Goal: Contribute content: Add original content to the website for others to see

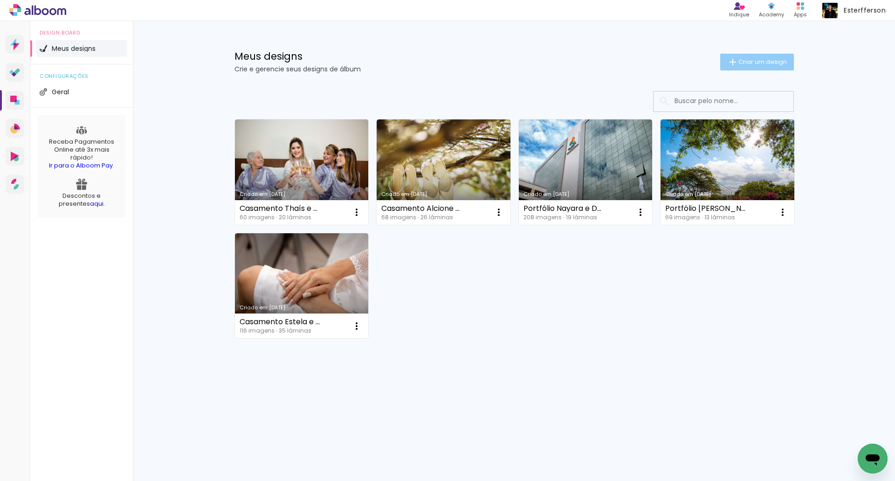
click at [753, 64] on span "Criar um design" at bounding box center [762, 62] width 48 height 6
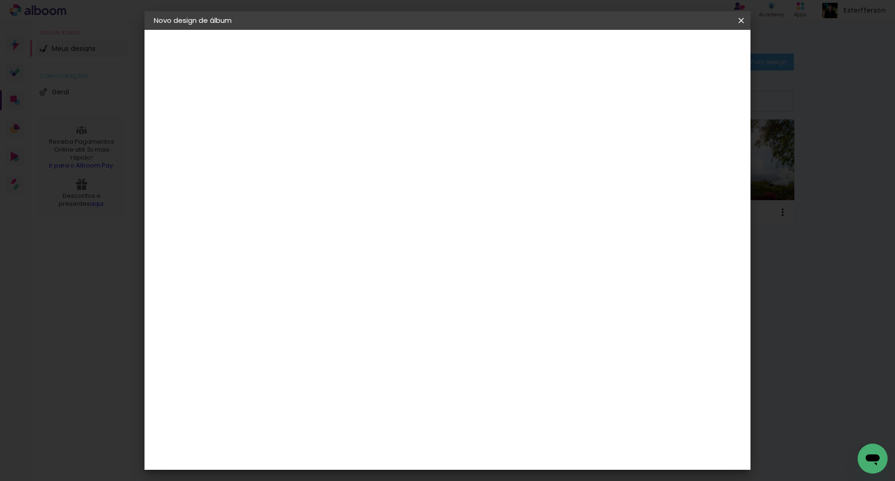
click at [306, 128] on input at bounding box center [306, 125] width 0 height 14
click at [306, 123] on input at bounding box center [306, 125] width 0 height 14
paste input "Álbum 30x30 capa Fotografica"
type input "Álbum 30x30 capa Fotografica"
type paper-input "Álbum 30x30 capa Fotografica"
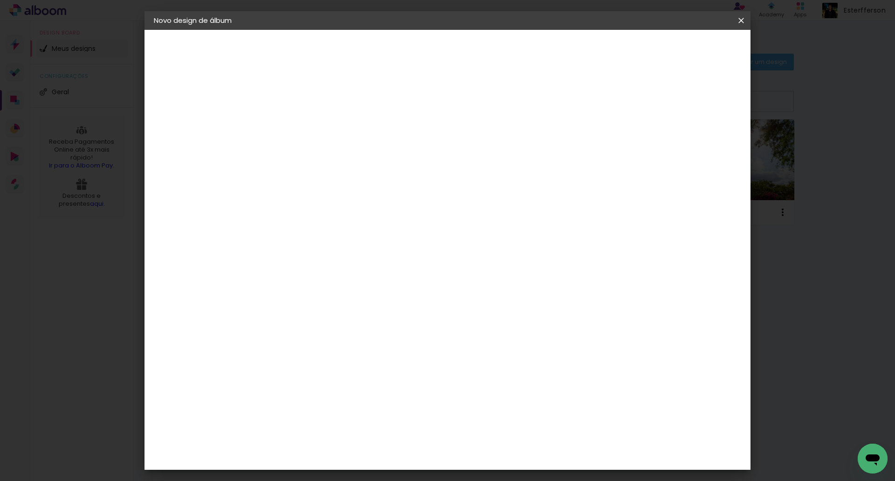
click at [306, 128] on input "Álbum 30x30 capa Fotografica" at bounding box center [306, 125] width 0 height 14
paste input "Casamento Camylla e Wilson"
type input "Álbum Casamento Camylla e [PERSON_NAME] 30x30 capa Fotográfica"
type paper-input "Álbum Casamento Camylla e [PERSON_NAME] 30x30 capa Fotográfica"
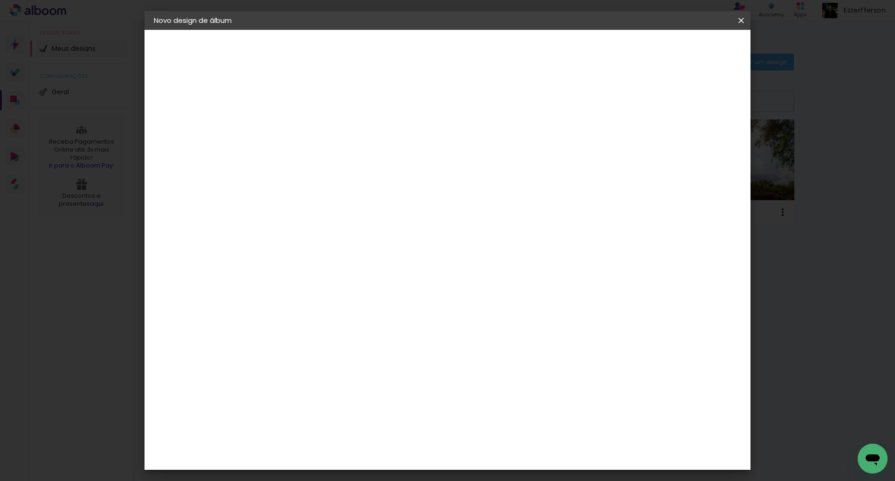
click at [0, 0] on slot "Avançar" at bounding box center [0, 0] width 0 height 0
click at [311, 179] on input at bounding box center [330, 178] width 94 height 12
type input "art"
type paper-input "art"
click at [327, 208] on div "ArtCollor" at bounding box center [317, 210] width 34 height 7
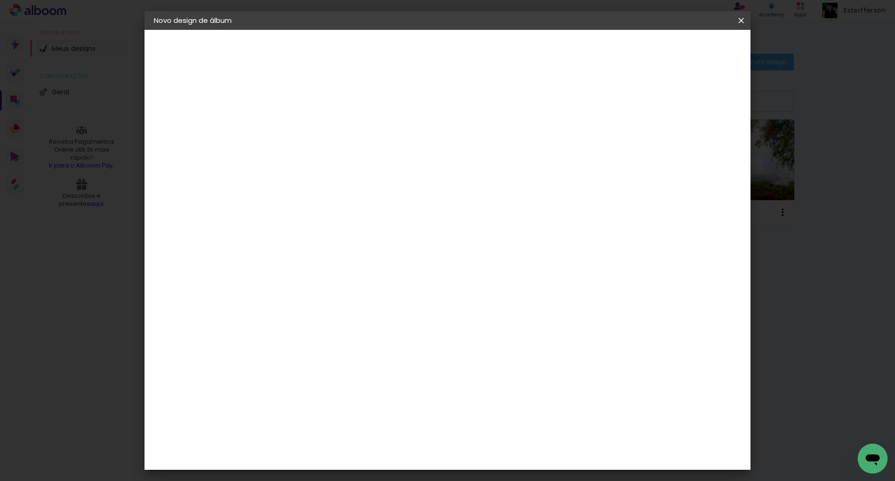
click at [0, 0] on slot "Avançar" at bounding box center [0, 0] width 0 height 0
click at [343, 155] on input "text" at bounding box center [324, 162] width 36 height 14
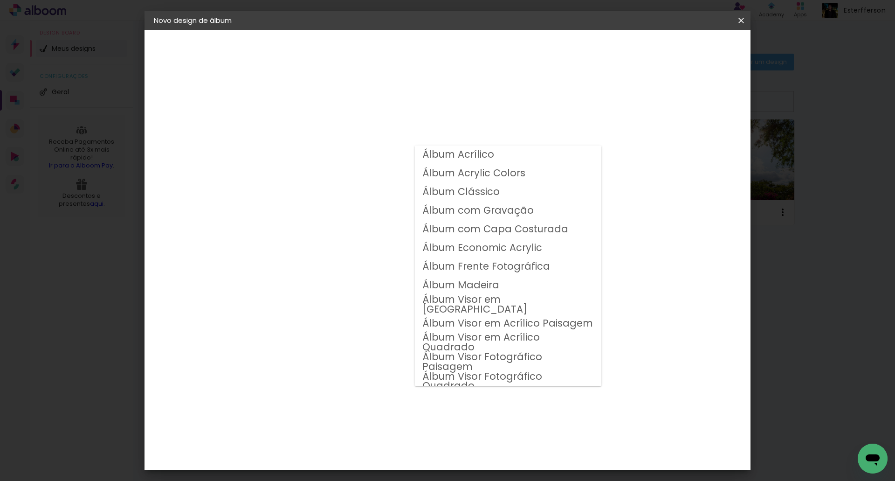
click at [0, 0] on slot "Álbum Clássico" at bounding box center [0, 0] width 0 height 0
type input "Álbum Clássico"
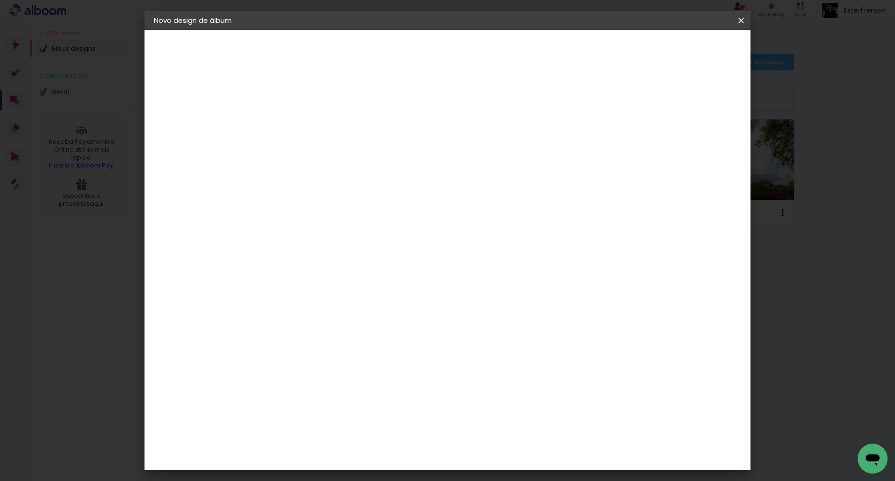
scroll to position [50, 0]
click at [369, 354] on span "30 × 30" at bounding box center [347, 363] width 43 height 19
click at [0, 0] on slot "Avançar" at bounding box center [0, 0] width 0 height 0
click at [683, 47] on span "Iniciar design" at bounding box center [661, 49] width 42 height 7
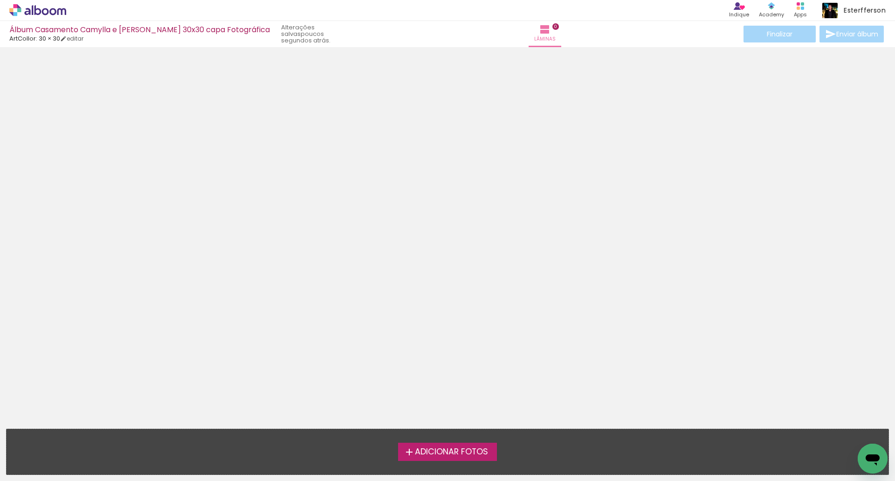
click at [424, 454] on span "Adicionar Fotos" at bounding box center [451, 451] width 73 height 8
click at [0, 0] on input "file" at bounding box center [0, 0] width 0 height 0
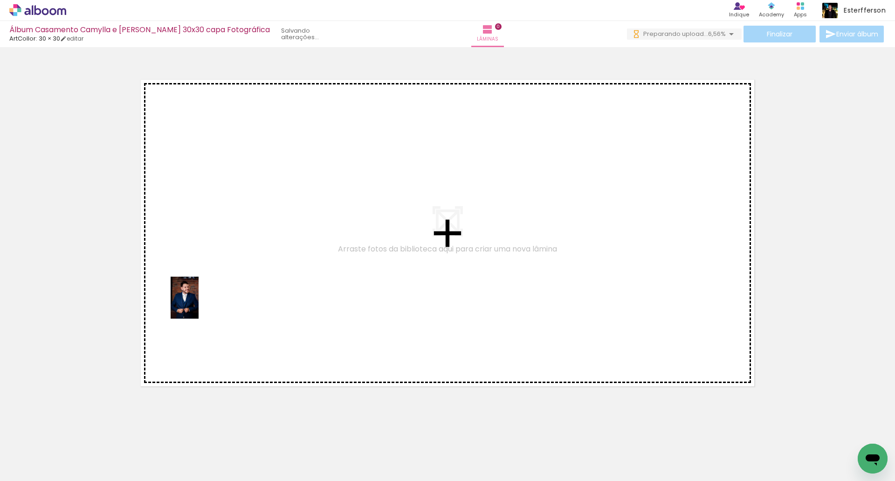
drag, startPoint x: 93, startPoint y: 458, endPoint x: 199, endPoint y: 304, distance: 187.4
click at [199, 304] on quentale-workspace at bounding box center [447, 240] width 895 height 481
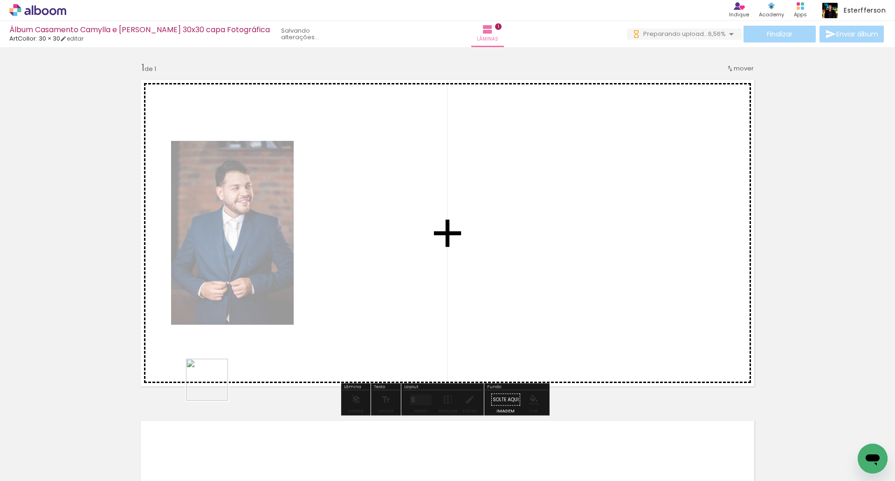
drag, startPoint x: 214, startPoint y: 386, endPoint x: 388, endPoint y: 265, distance: 212.2
click at [388, 265] on quentale-workspace at bounding box center [447, 240] width 895 height 481
drag, startPoint x: 204, startPoint y: 445, endPoint x: 457, endPoint y: 247, distance: 321.4
click at [457, 247] on quentale-workspace at bounding box center [447, 240] width 895 height 481
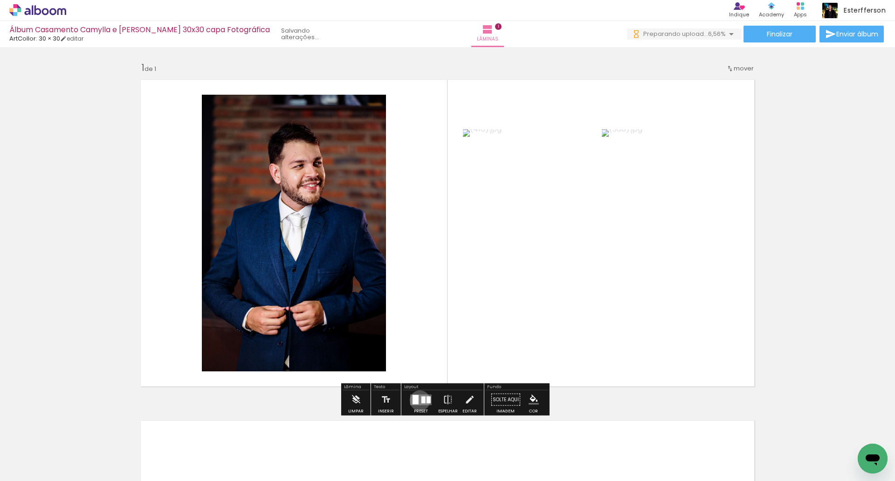
click at [418, 399] on quentale-layouter at bounding box center [420, 399] width 21 height 11
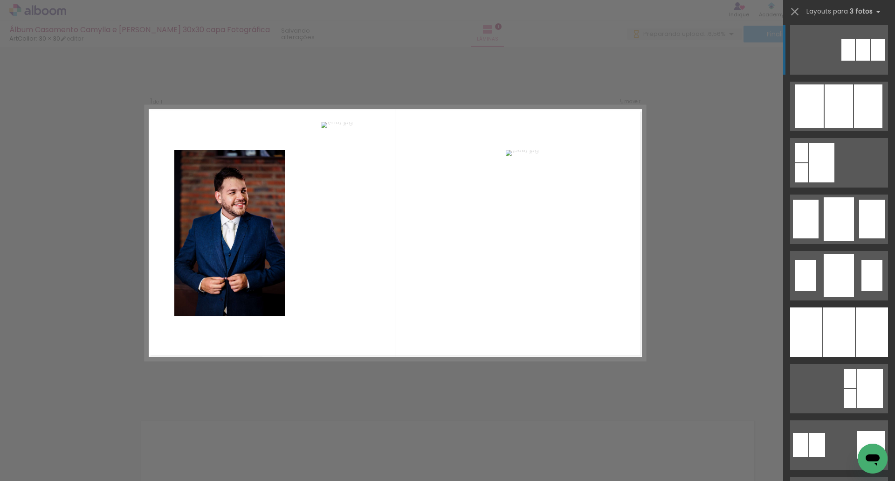
scroll to position [606, 0]
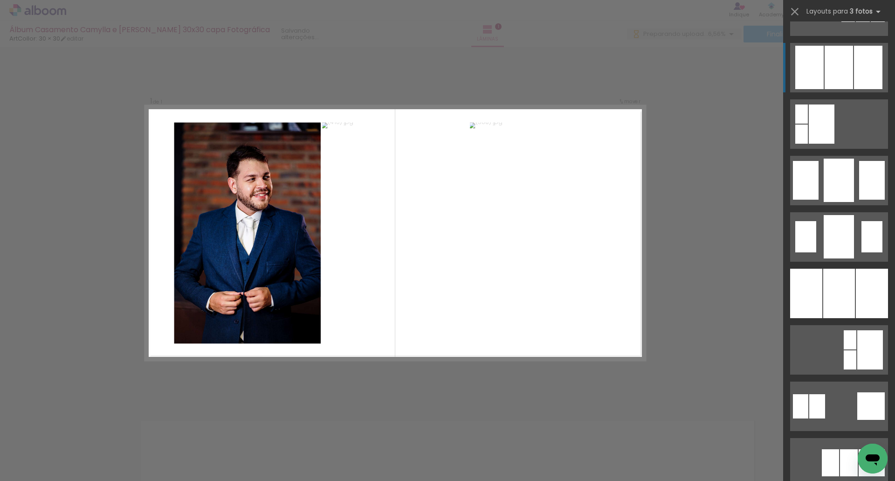
click at [849, 59] on div at bounding box center [839, 67] width 28 height 43
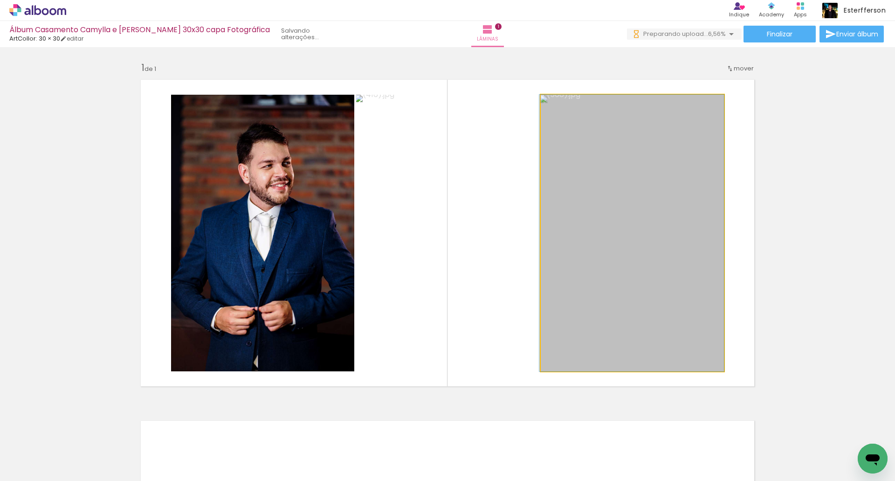
drag, startPoint x: 596, startPoint y: 206, endPoint x: 454, endPoint y: 197, distance: 142.5
click at [0, 0] on slot at bounding box center [0, 0] width 0 height 0
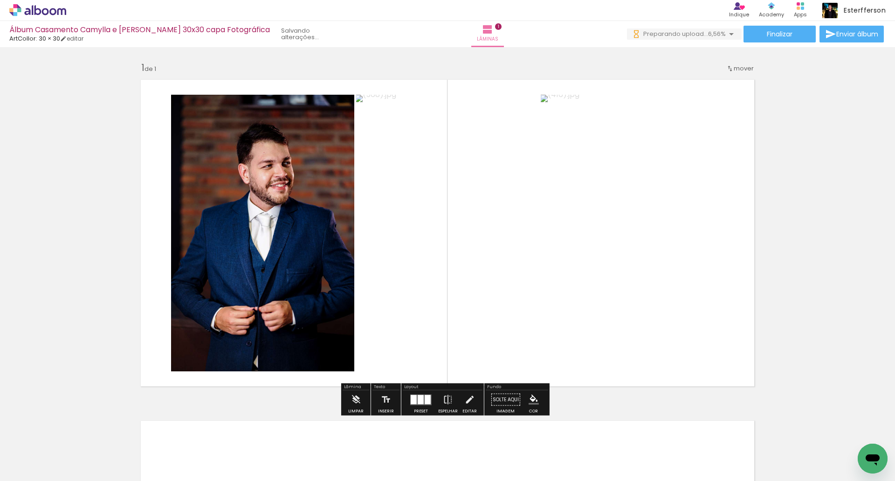
click at [750, 186] on quentale-layouter at bounding box center [447, 232] width 625 height 317
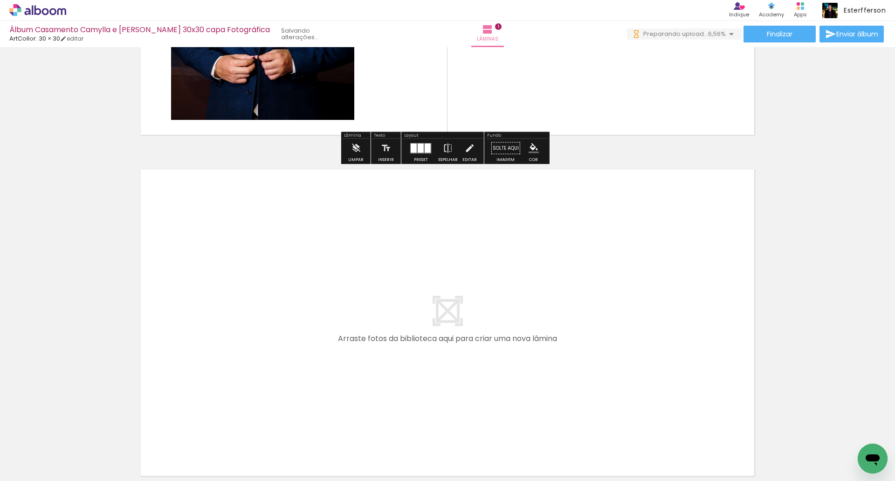
scroll to position [343, 0]
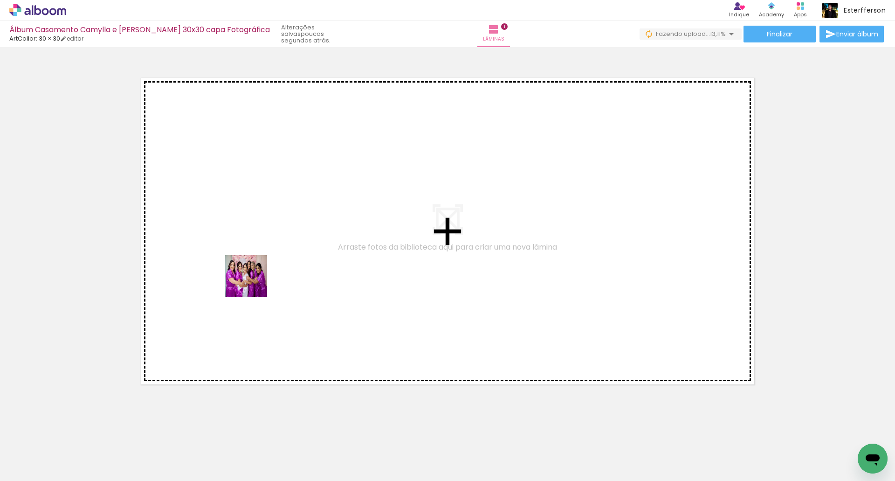
drag, startPoint x: 260, startPoint y: 453, endPoint x: 309, endPoint y: 439, distance: 51.4
click at [253, 280] on quentale-workspace at bounding box center [447, 240] width 895 height 481
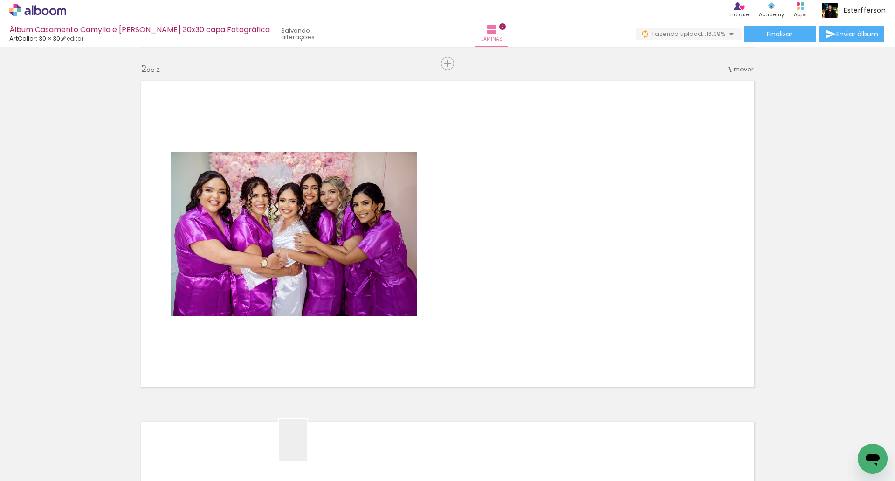
scroll to position [339, 0]
drag, startPoint x: 307, startPoint y: 447, endPoint x: 487, endPoint y: 306, distance: 228.8
click at [496, 277] on quentale-workspace at bounding box center [447, 240] width 895 height 481
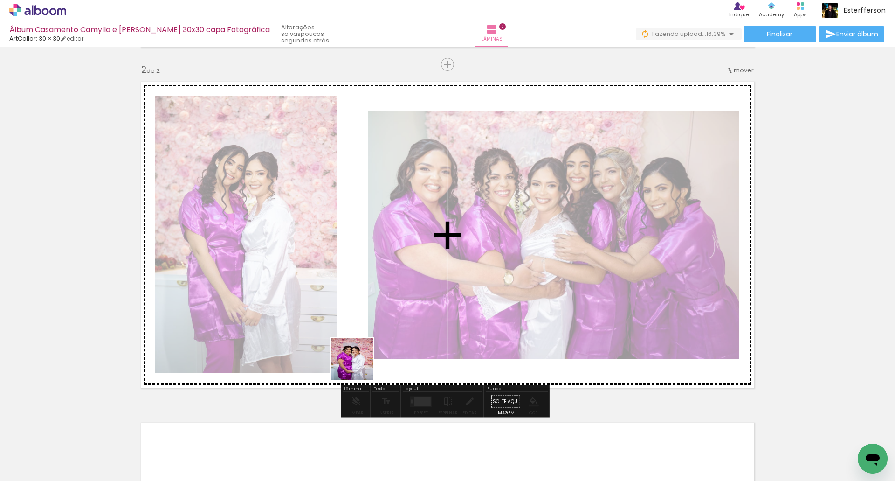
drag, startPoint x: 355, startPoint y: 453, endPoint x: 349, endPoint y: 275, distance: 177.7
click at [349, 275] on quentale-workspace at bounding box center [447, 240] width 895 height 481
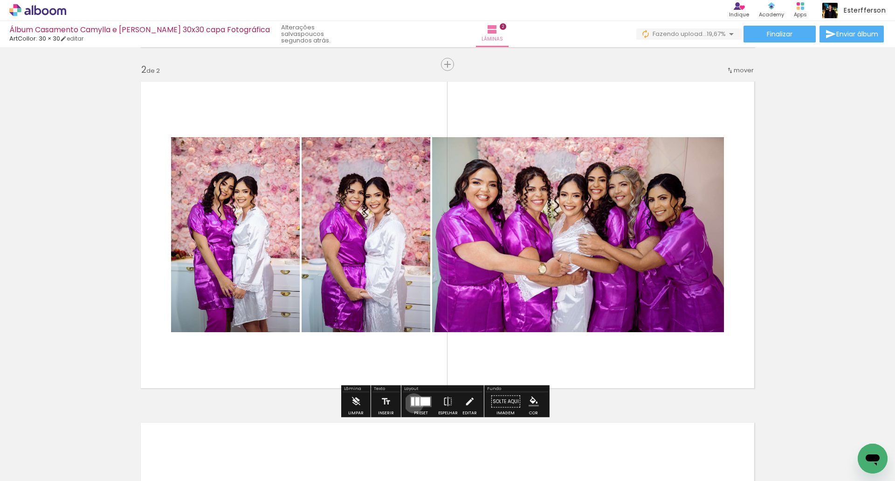
click at [412, 403] on div at bounding box center [412, 401] width 3 height 8
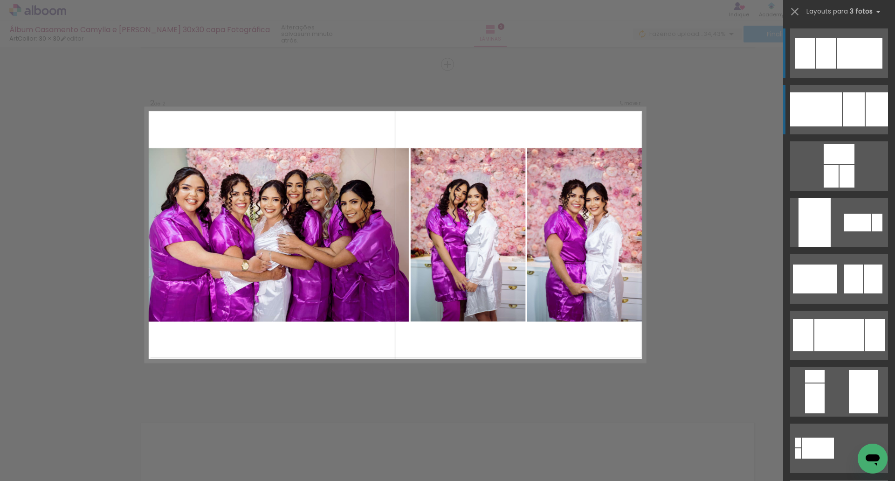
click at [834, 110] on div at bounding box center [816, 109] width 52 height 34
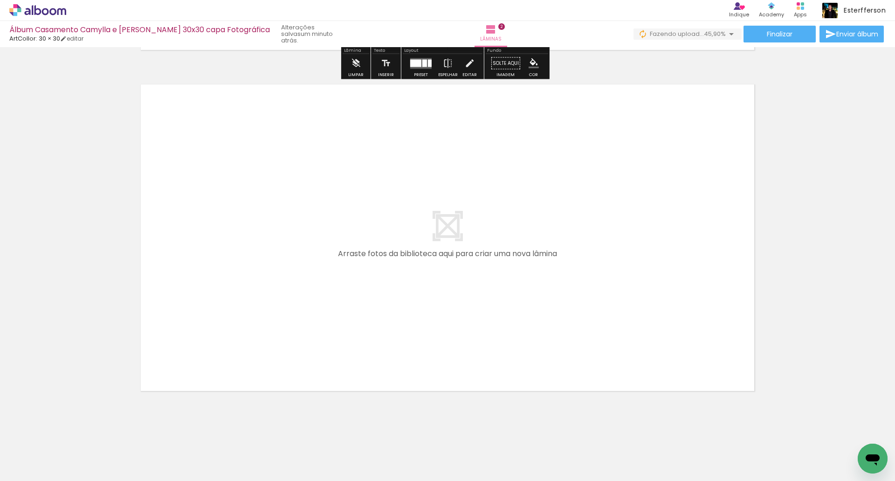
scroll to position [683, 0]
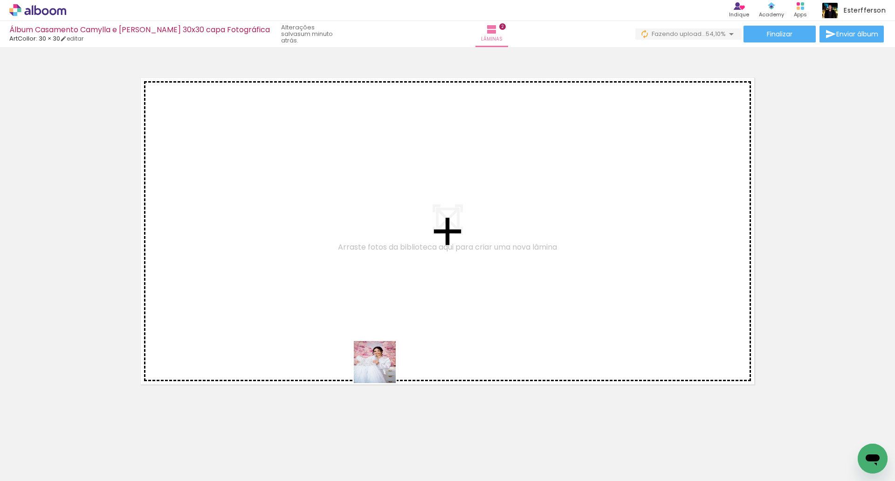
drag, startPoint x: 415, startPoint y: 449, endPoint x: 250, endPoint y: 280, distance: 236.4
click at [250, 280] on quentale-workspace at bounding box center [447, 240] width 895 height 481
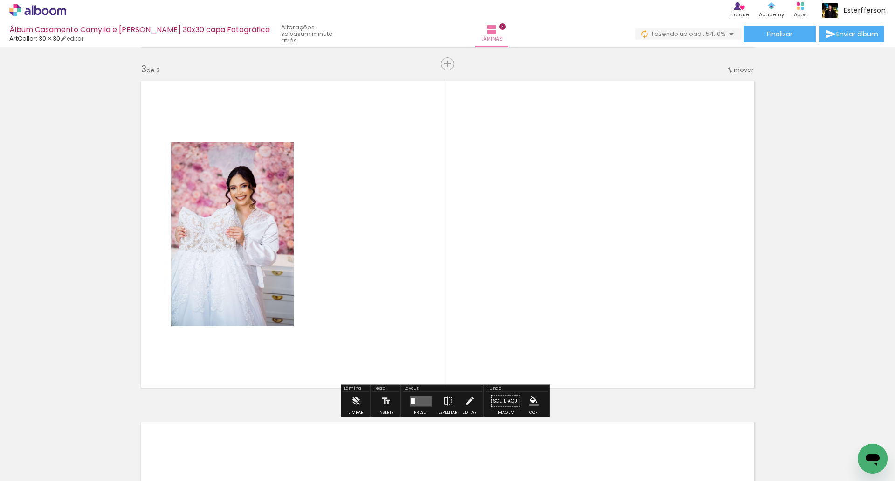
scroll to position [680, 0]
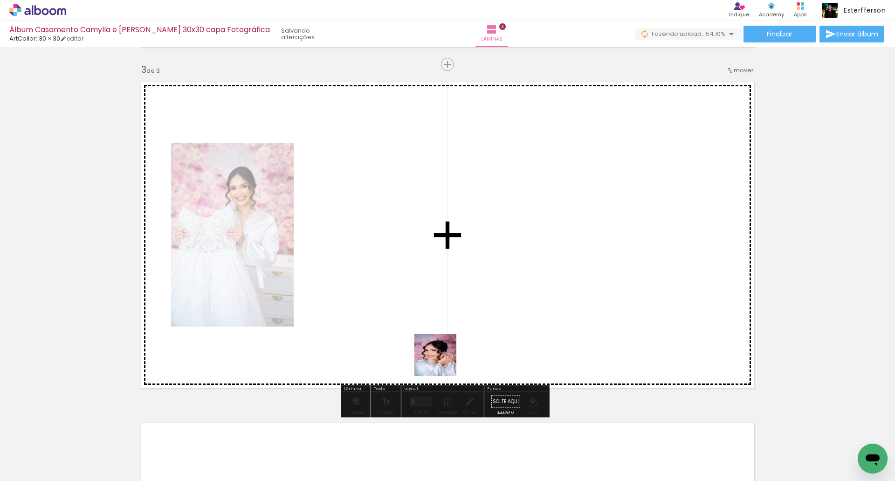
drag, startPoint x: 459, startPoint y: 449, endPoint x: 473, endPoint y: 232, distance: 217.6
click at [442, 300] on quentale-workspace at bounding box center [447, 240] width 895 height 481
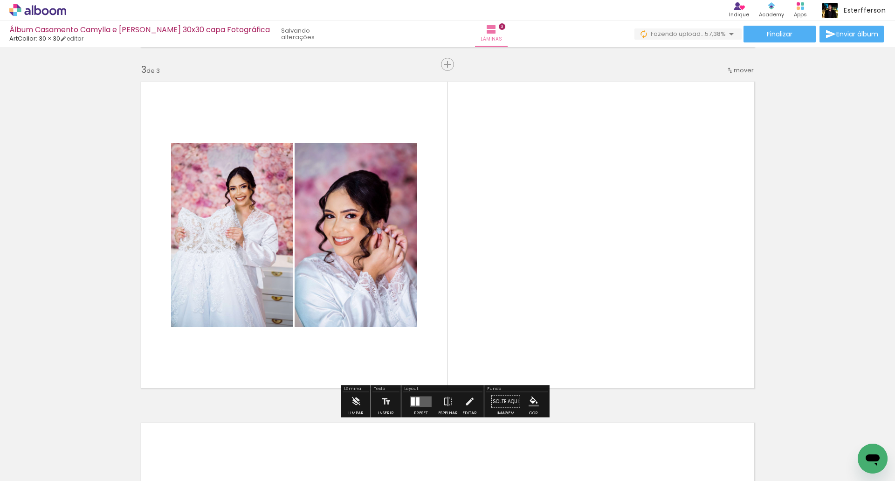
click at [415, 406] on quentale-layouter at bounding box center [420, 401] width 21 height 11
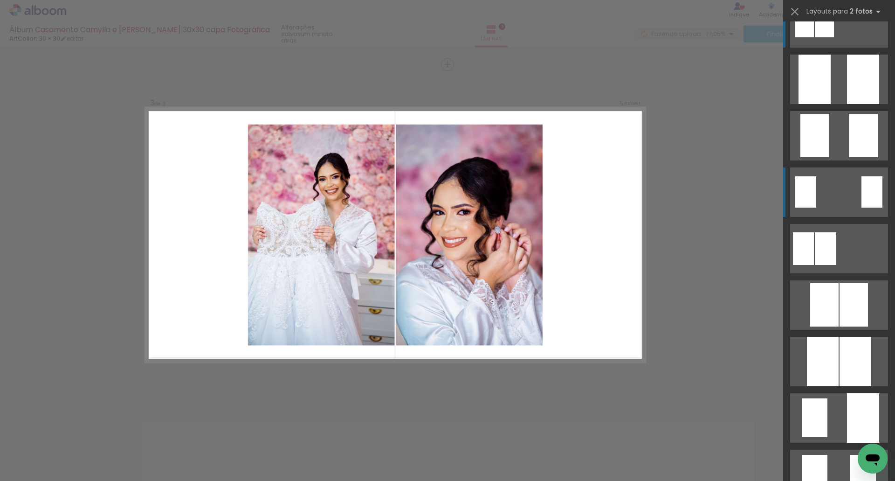
scroll to position [0, 0]
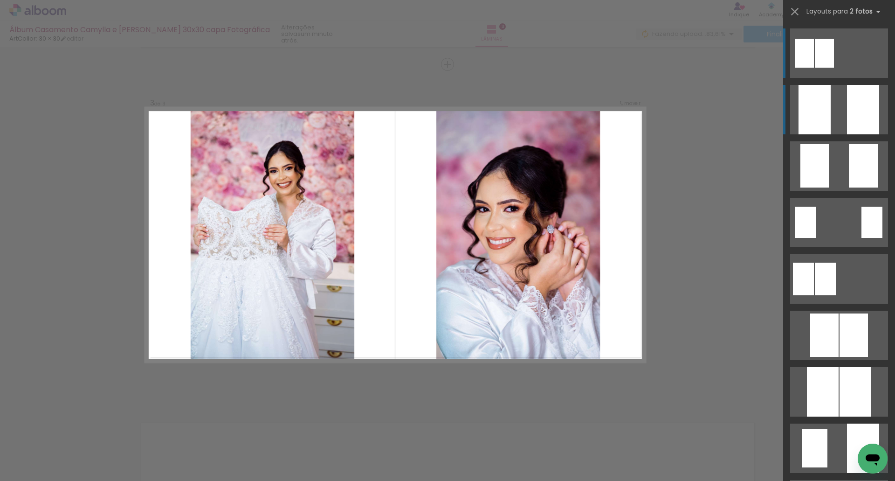
click at [835, 103] on quentale-layouter at bounding box center [839, 109] width 98 height 49
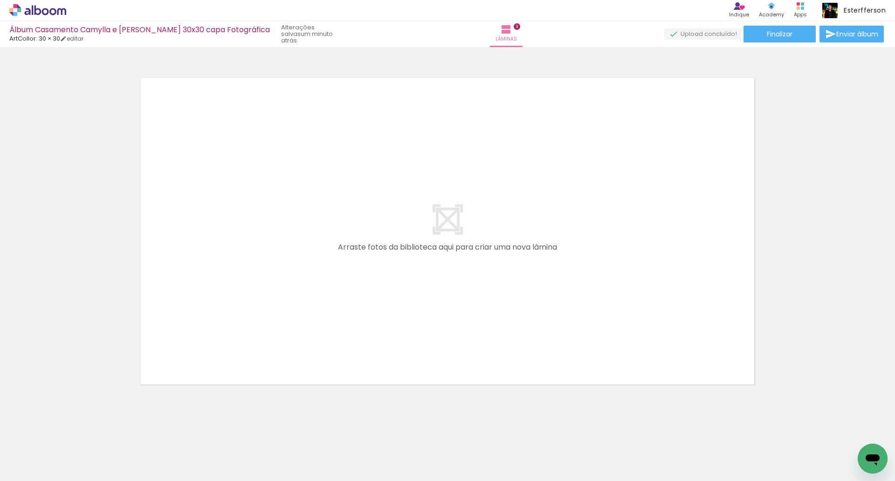
scroll to position [0, 230]
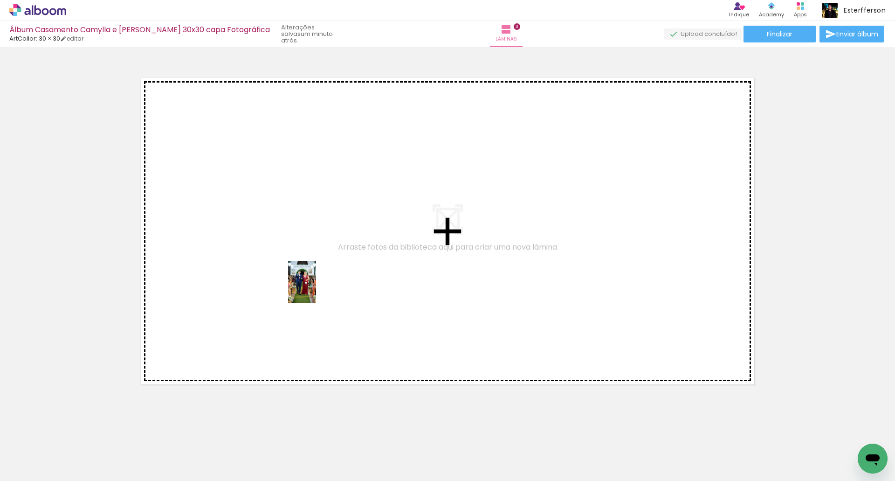
drag, startPoint x: 285, startPoint y: 459, endPoint x: 316, endPoint y: 289, distance: 173.4
click at [316, 289] on quentale-workspace at bounding box center [447, 240] width 895 height 481
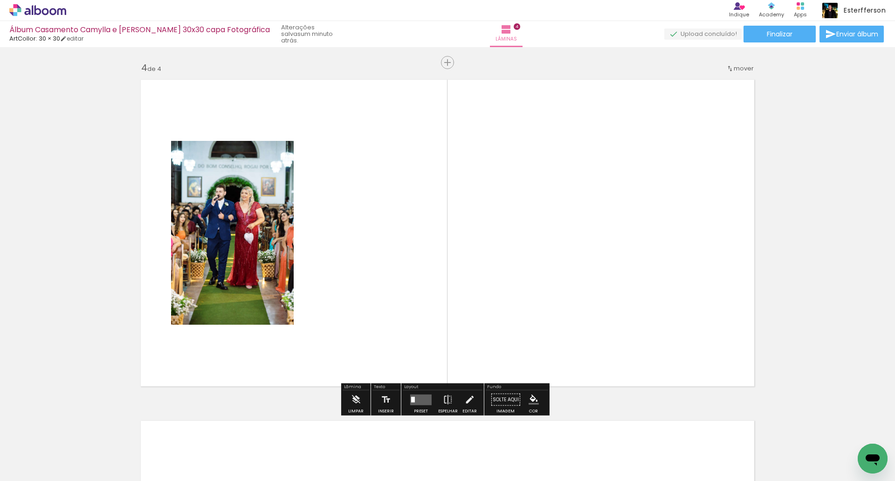
scroll to position [1020, 0]
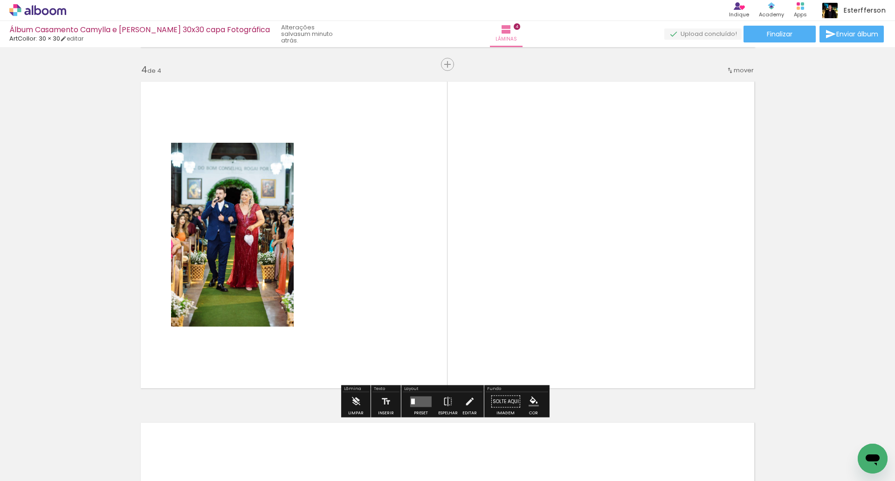
drag, startPoint x: 373, startPoint y: 388, endPoint x: 394, endPoint y: 269, distance: 120.7
click at [394, 269] on quentale-workspace at bounding box center [447, 240] width 895 height 481
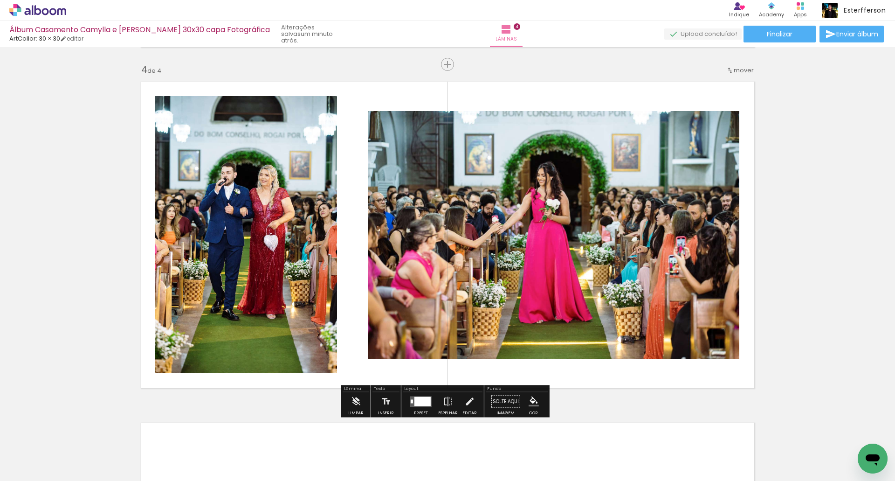
drag, startPoint x: 393, startPoint y: 436, endPoint x: 365, endPoint y: 297, distance: 142.1
click at [365, 297] on quentale-workspace at bounding box center [447, 240] width 895 height 481
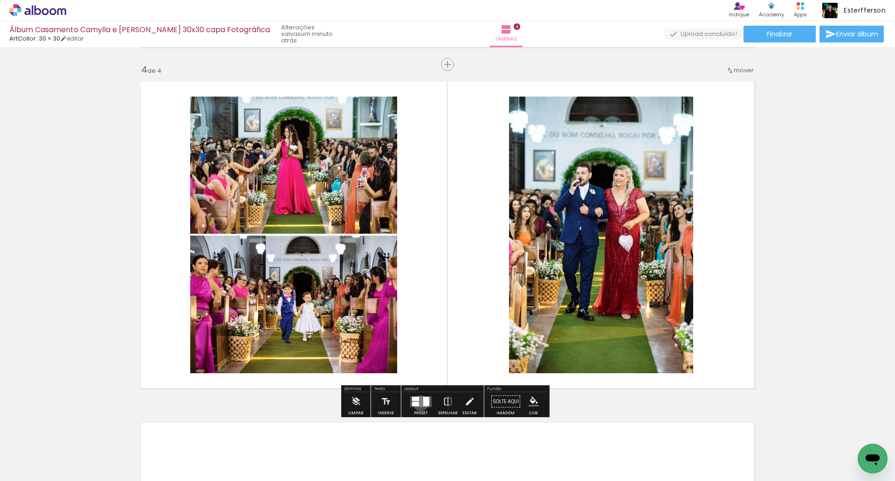
click at [419, 403] on quentale-layouter at bounding box center [420, 401] width 21 height 11
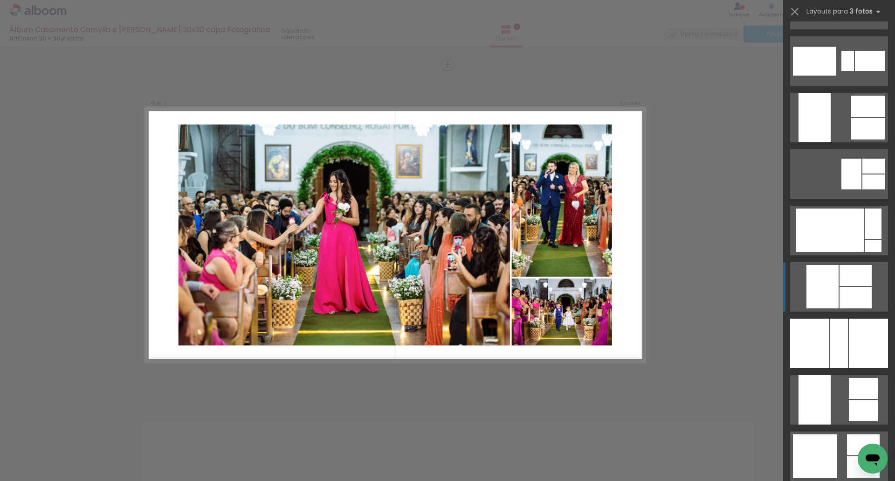
scroll to position [1305, 0]
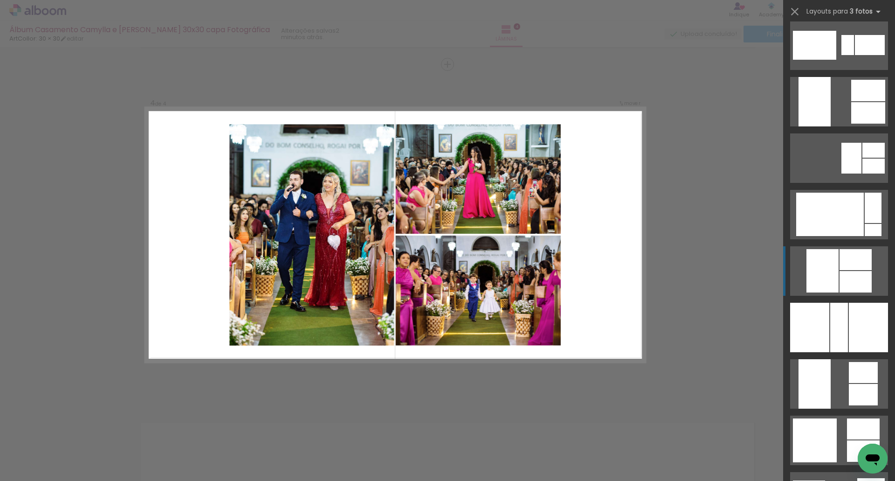
click at [834, 262] on div at bounding box center [822, 270] width 32 height 43
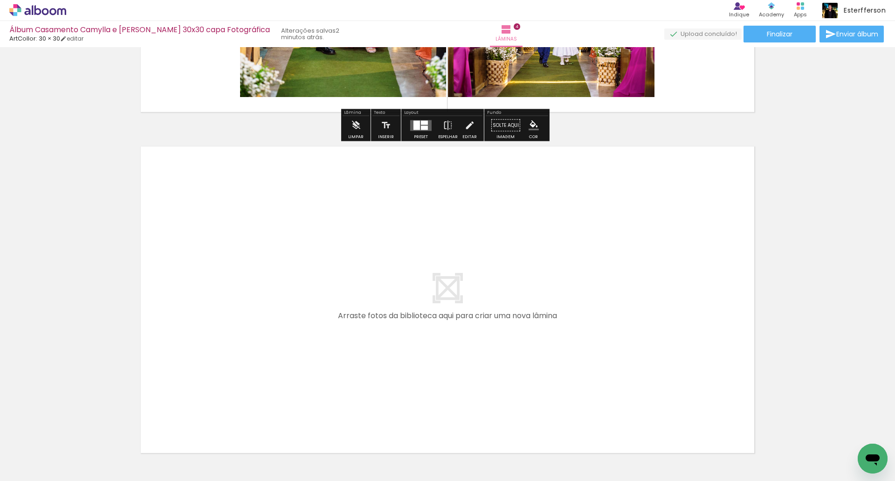
scroll to position [1365, 0]
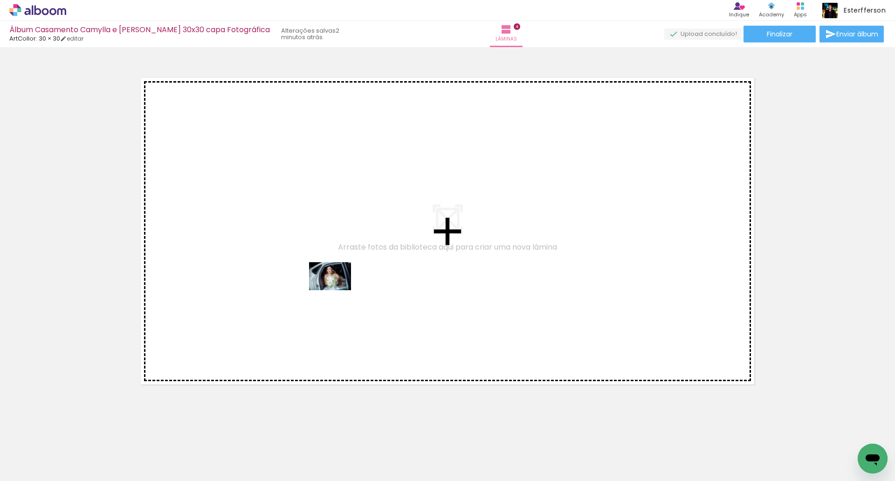
drag, startPoint x: 399, startPoint y: 373, endPoint x: 337, endPoint y: 290, distance: 103.6
click at [337, 290] on quentale-workspace at bounding box center [447, 240] width 895 height 481
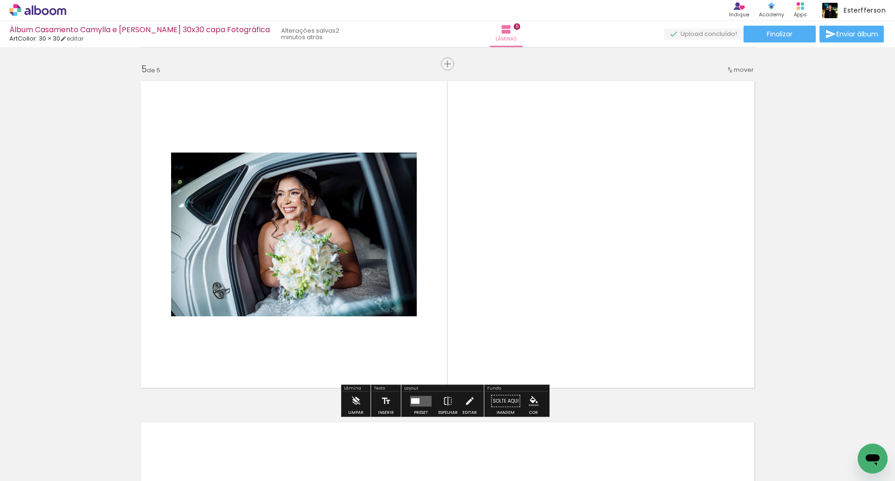
scroll to position [1361, 0]
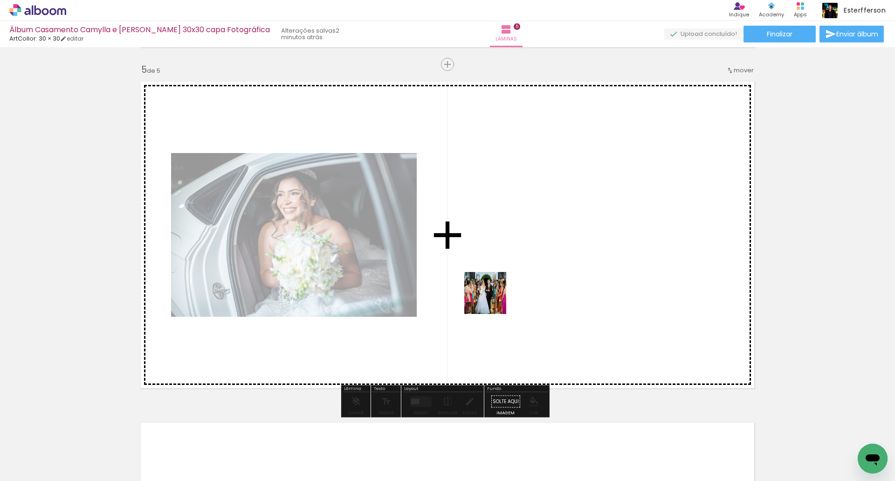
drag, startPoint x: 499, startPoint y: 449, endPoint x: 493, endPoint y: 288, distance: 161.9
click at [493, 288] on quentale-workspace at bounding box center [447, 240] width 895 height 481
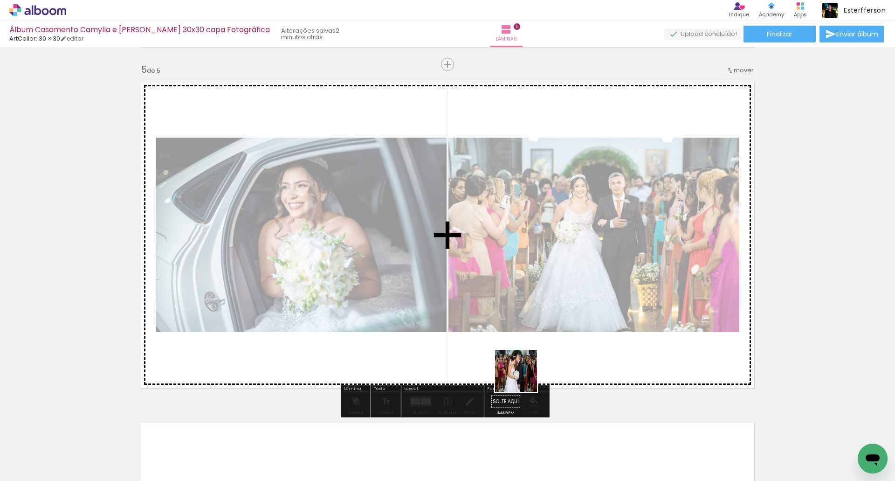
drag, startPoint x: 544, startPoint y: 429, endPoint x: 496, endPoint y: 370, distance: 76.5
click at [496, 370] on quentale-workspace at bounding box center [447, 240] width 895 height 481
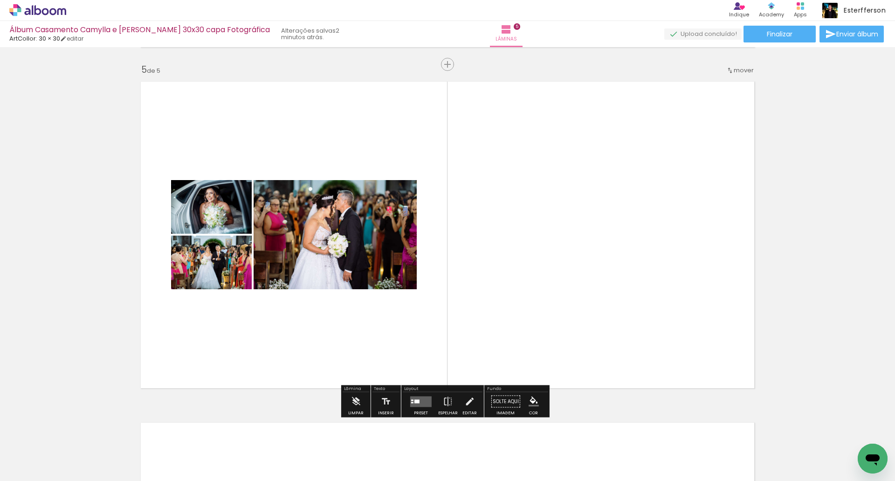
click at [423, 406] on quentale-layouter at bounding box center [420, 401] width 21 height 11
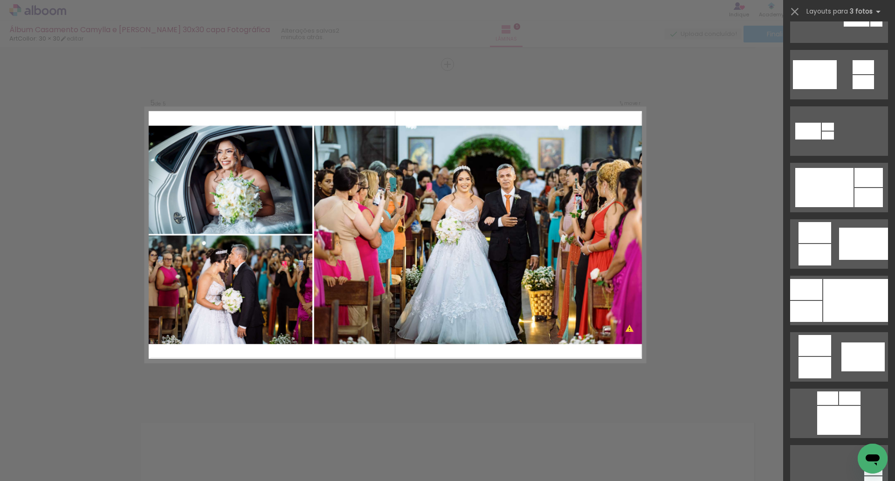
scroll to position [373, 0]
drag, startPoint x: 843, startPoint y: 292, endPoint x: 841, endPoint y: 287, distance: 5.5
click at [843, 292] on div at bounding box center [855, 300] width 65 height 43
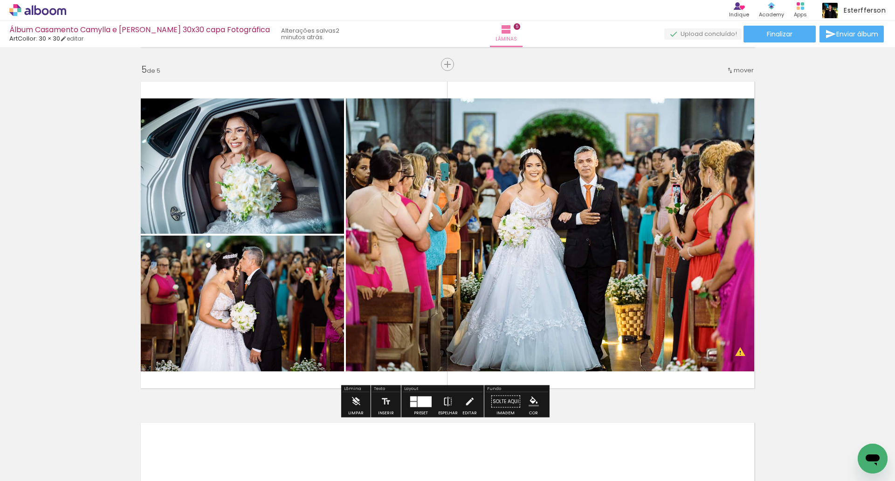
click at [450, 403] on iron-icon at bounding box center [448, 401] width 10 height 19
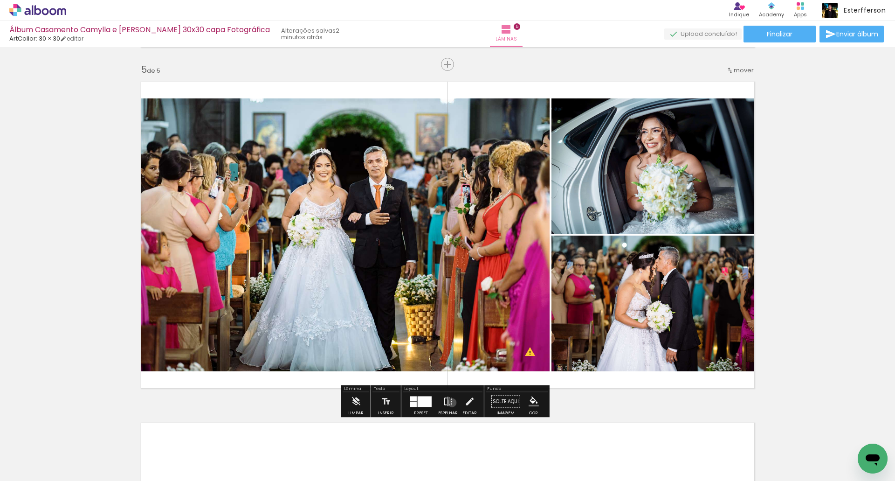
click at [450, 402] on iron-icon at bounding box center [448, 401] width 10 height 19
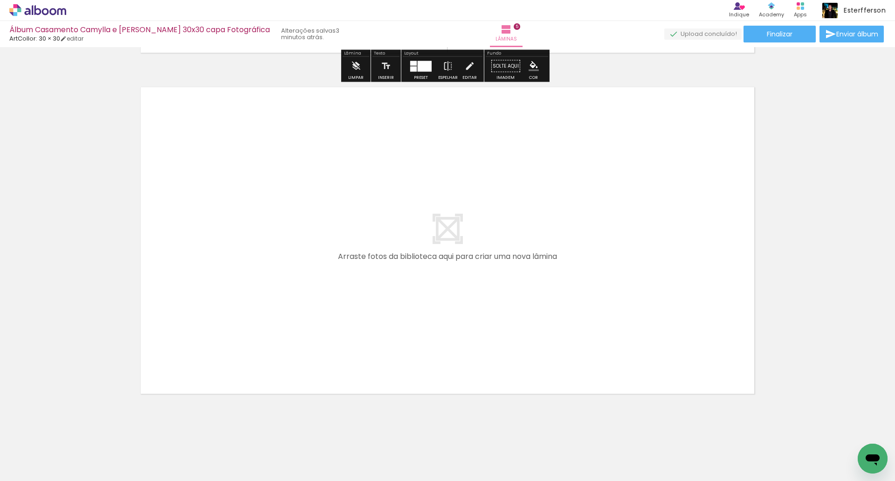
scroll to position [1706, 0]
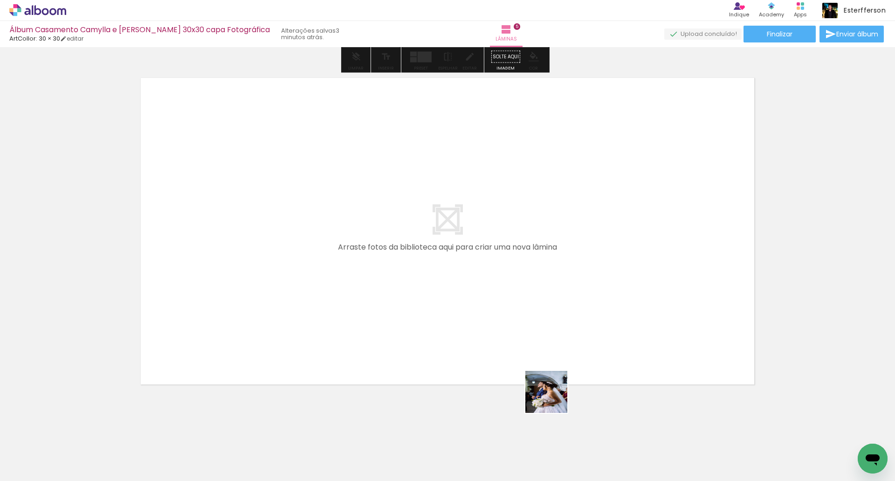
drag, startPoint x: 597, startPoint y: 454, endPoint x: 348, endPoint y: 285, distance: 301.4
click at [348, 285] on quentale-workspace at bounding box center [447, 240] width 895 height 481
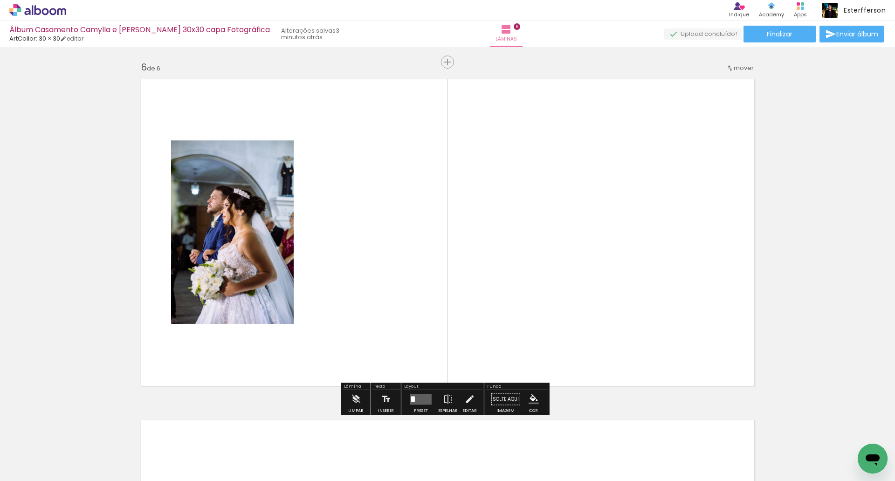
scroll to position [1702, 0]
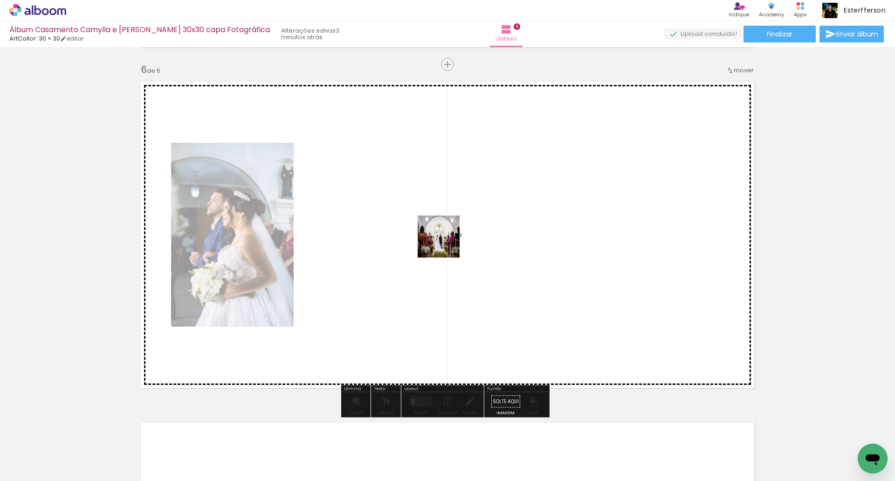
drag, startPoint x: 651, startPoint y: 449, endPoint x: 433, endPoint y: 235, distance: 305.6
click at [433, 235] on quentale-workspace at bounding box center [447, 240] width 895 height 481
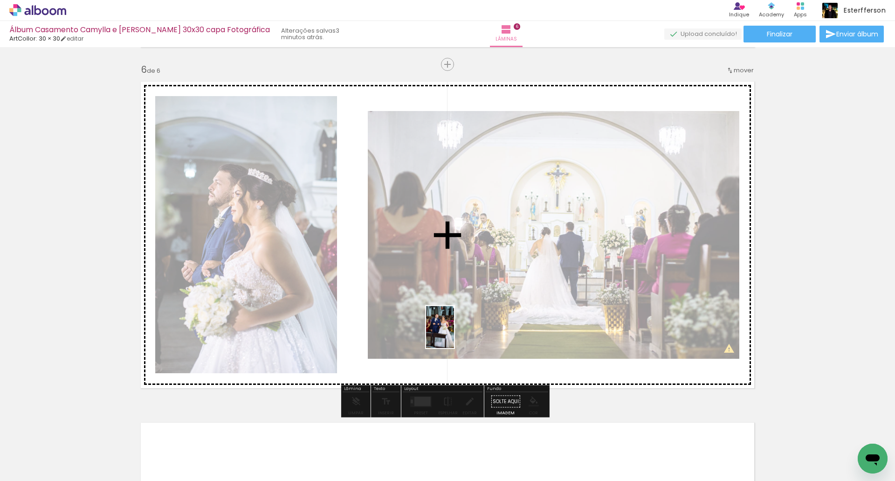
drag, startPoint x: 704, startPoint y: 451, endPoint x: 468, endPoint y: 349, distance: 258.1
click at [452, 332] on quentale-workspace at bounding box center [447, 240] width 895 height 481
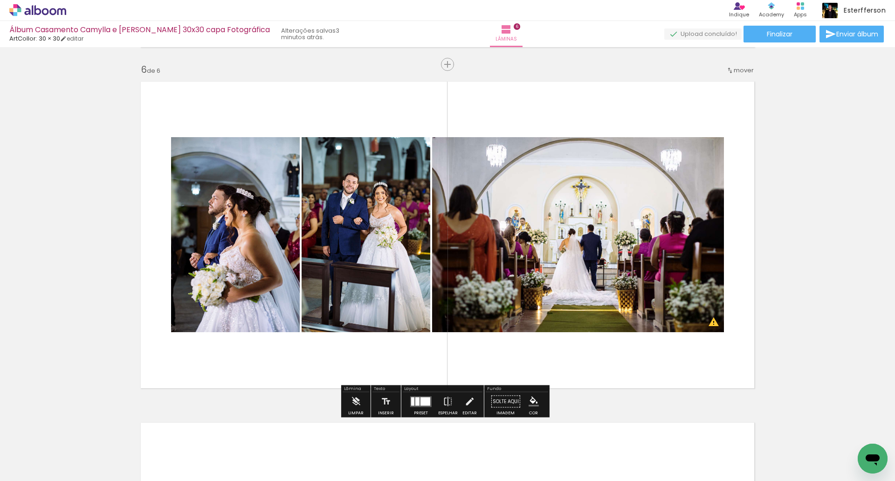
click at [422, 402] on div at bounding box center [425, 401] width 10 height 8
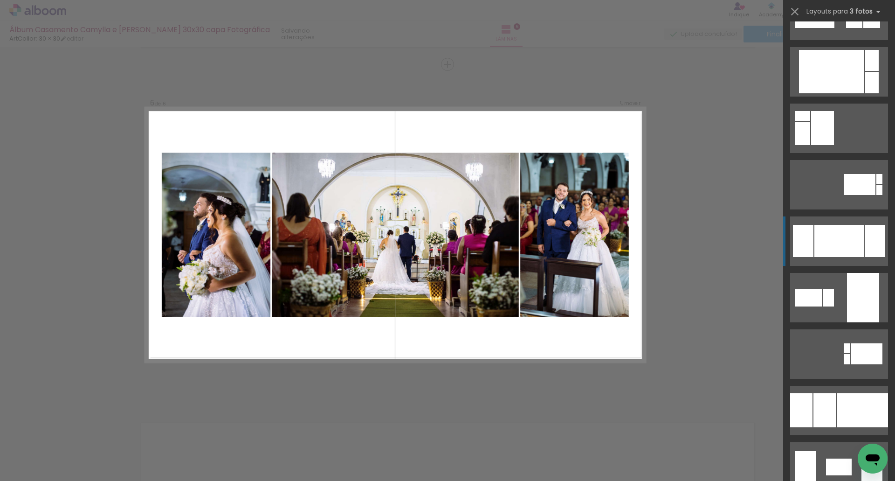
scroll to position [1538, 0]
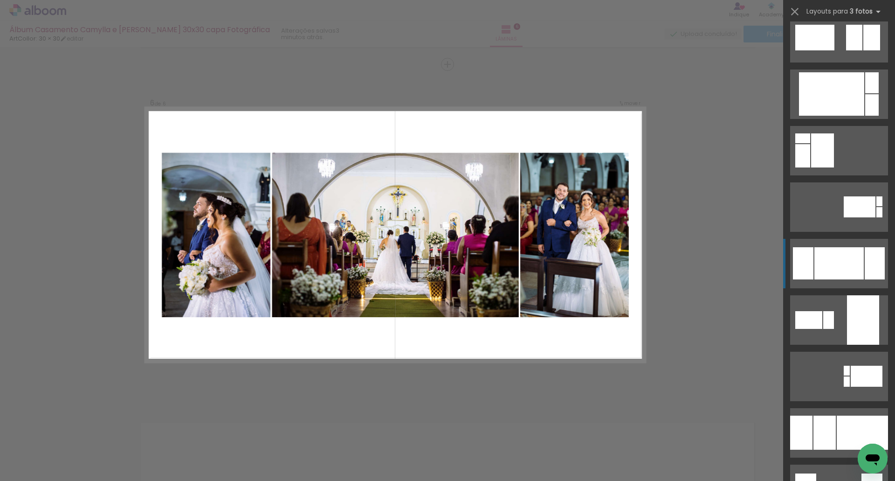
click at [836, 257] on div at bounding box center [838, 263] width 49 height 32
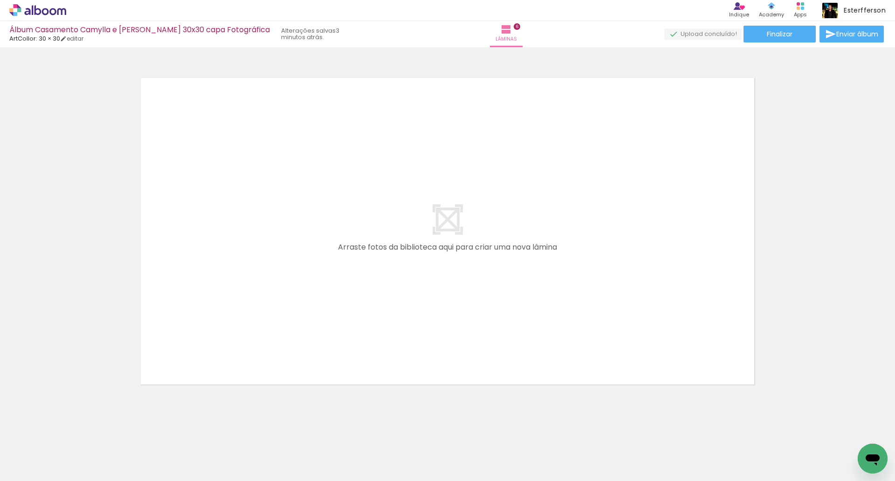
scroll to position [0, 703]
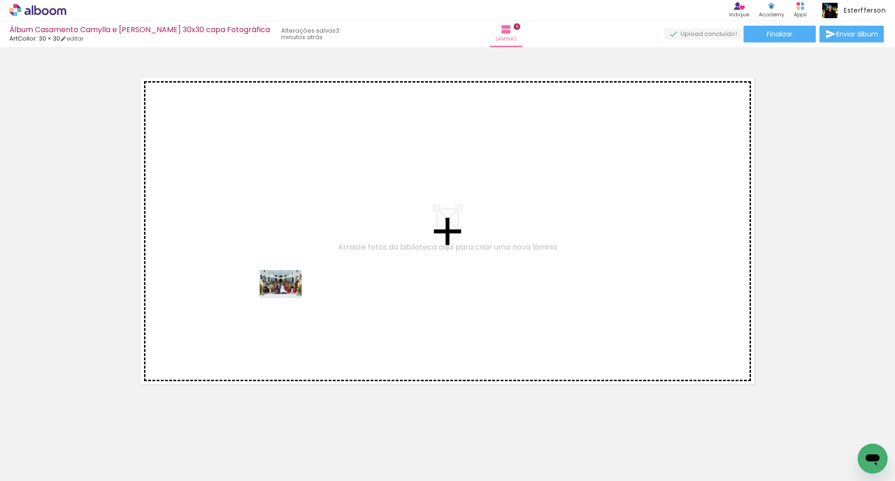
drag, startPoint x: 283, startPoint y: 454, endPoint x: 288, endPoint y: 298, distance: 155.8
click at [288, 298] on quentale-workspace at bounding box center [447, 240] width 895 height 481
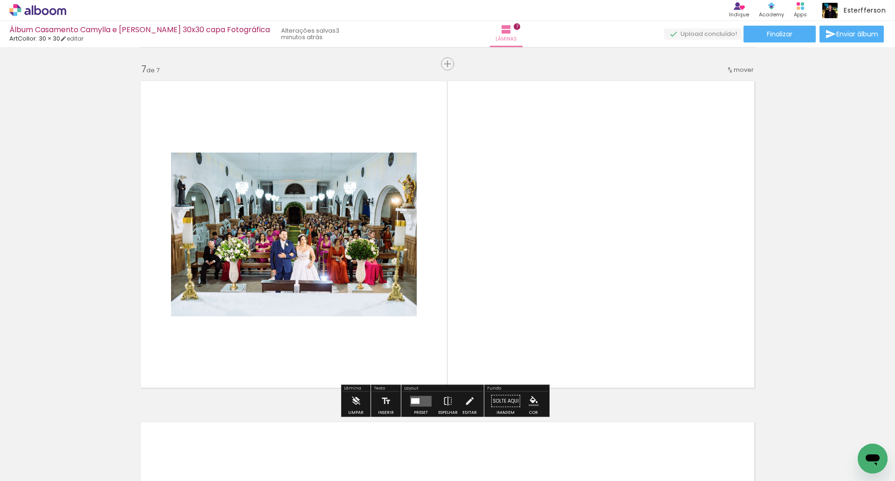
scroll to position [2043, 0]
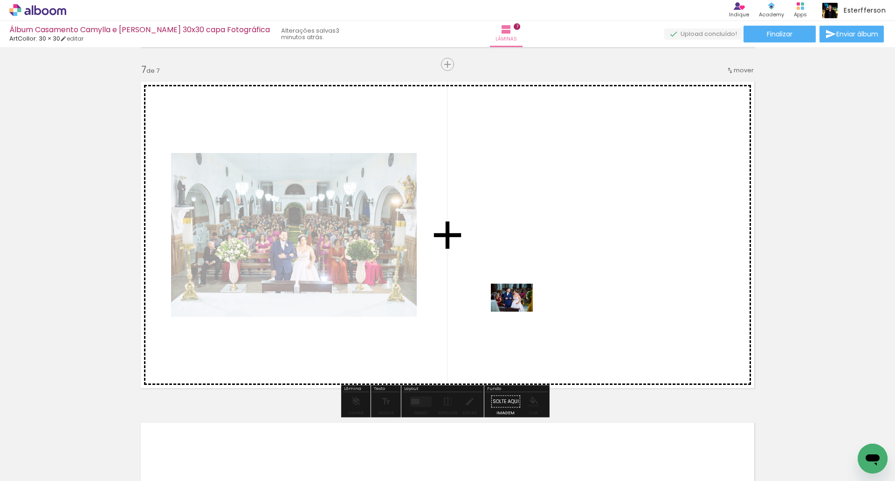
drag, startPoint x: 326, startPoint y: 452, endPoint x: 519, endPoint y: 311, distance: 238.2
click at [519, 311] on quentale-workspace at bounding box center [447, 240] width 895 height 481
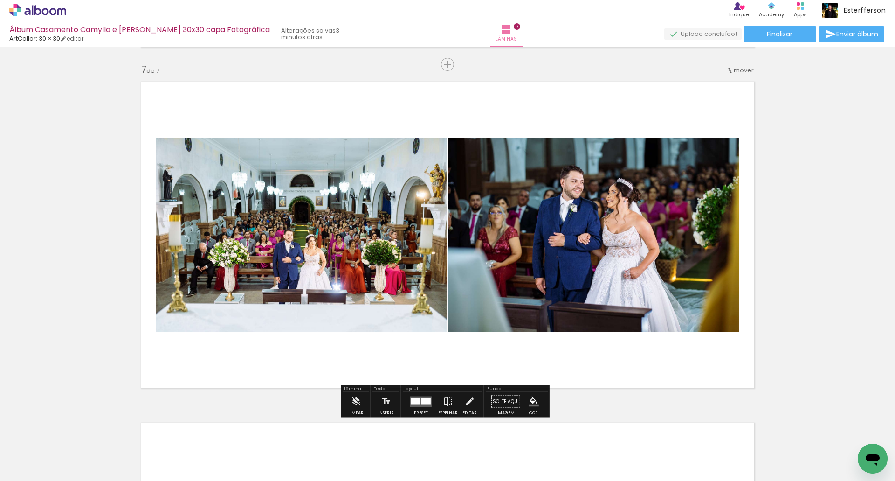
click at [424, 403] on div at bounding box center [426, 401] width 10 height 7
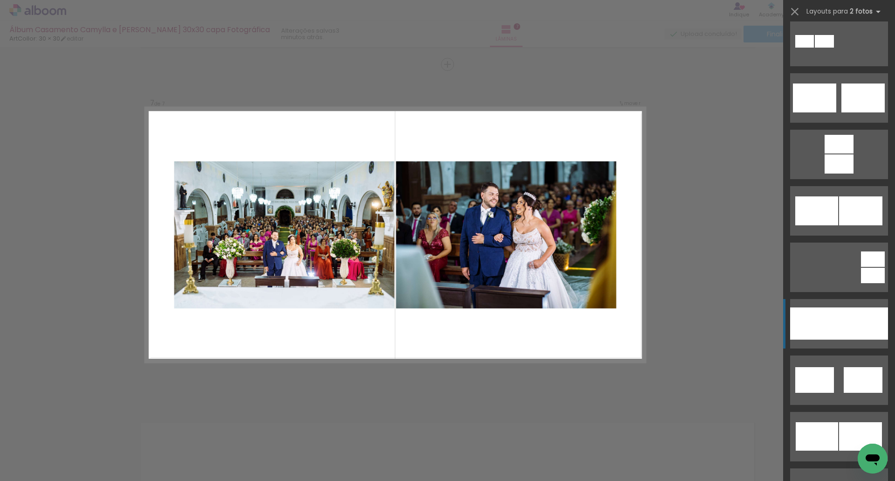
scroll to position [466, 0]
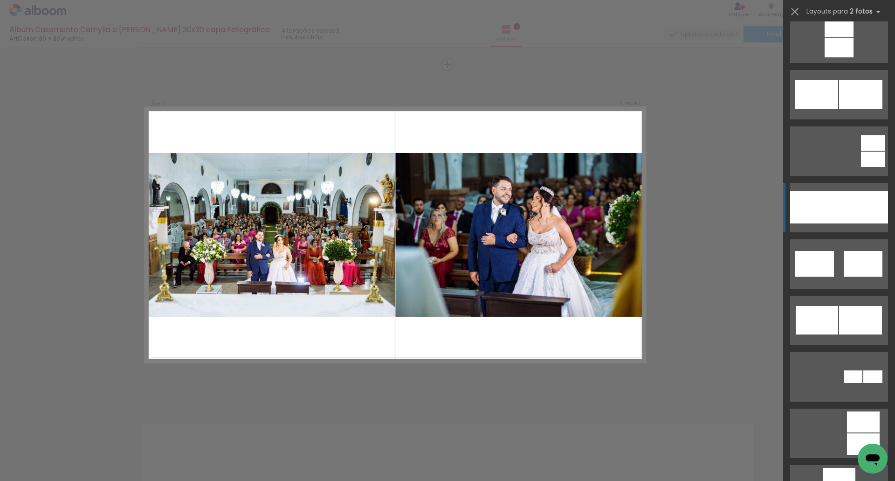
click at [839, 202] on div at bounding box center [863, 207] width 49 height 32
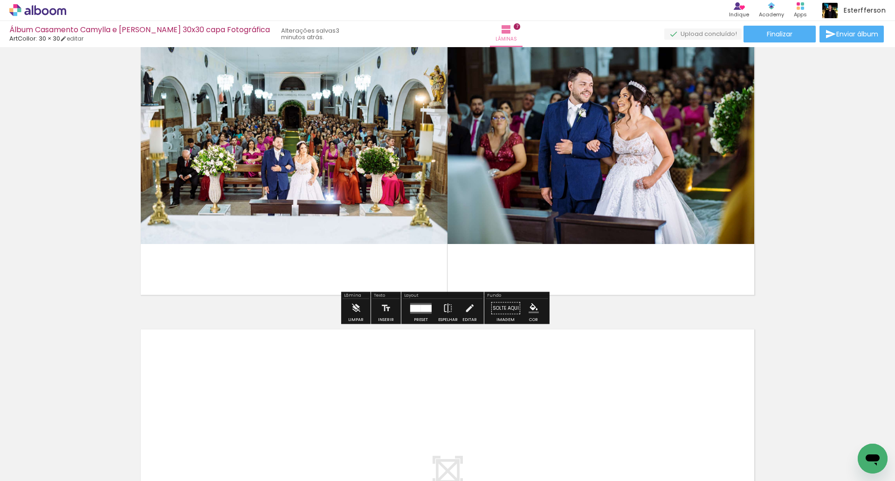
scroll to position [2043, 0]
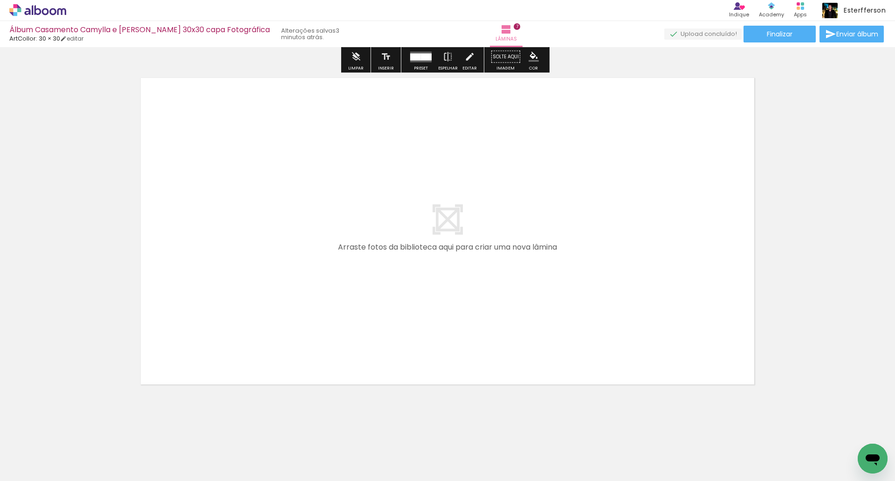
scroll to position [0, 703]
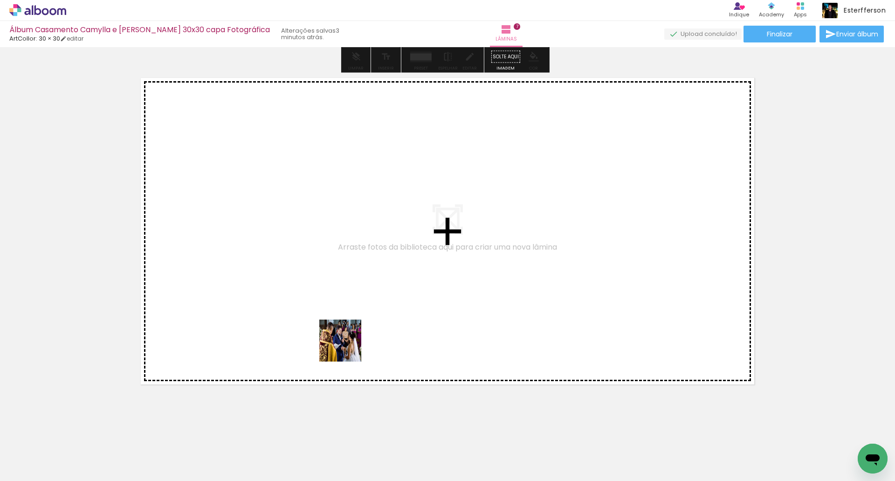
drag, startPoint x: 381, startPoint y: 453, endPoint x: 455, endPoint y: 406, distance: 88.0
click at [296, 298] on quentale-workspace at bounding box center [447, 240] width 895 height 481
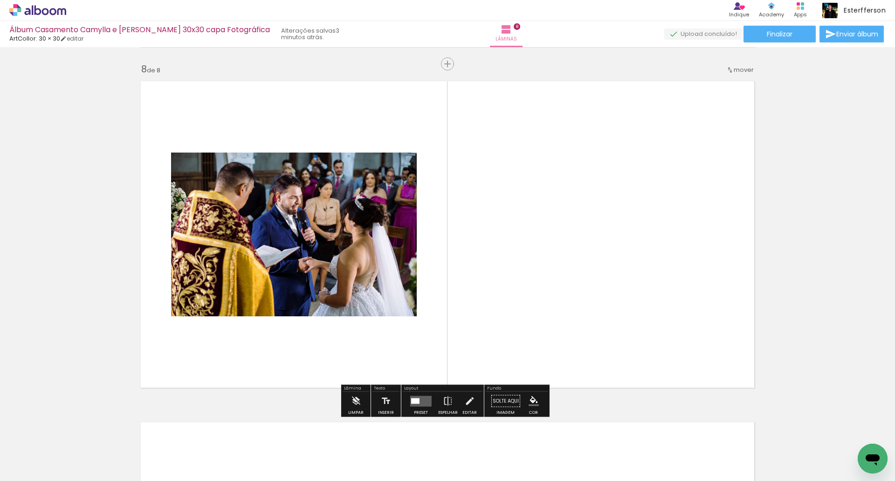
scroll to position [2383, 0]
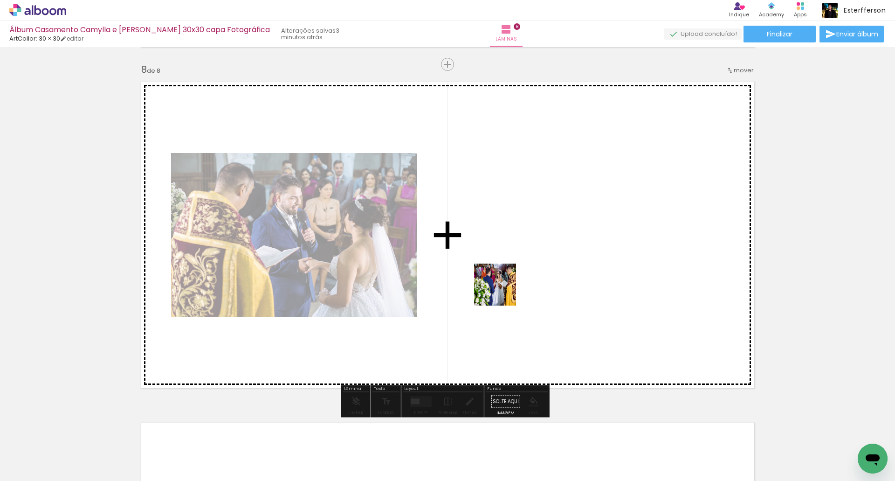
drag, startPoint x: 441, startPoint y: 429, endPoint x: 507, endPoint y: 372, distance: 88.2
click at [503, 289] on quentale-workspace at bounding box center [447, 240] width 895 height 481
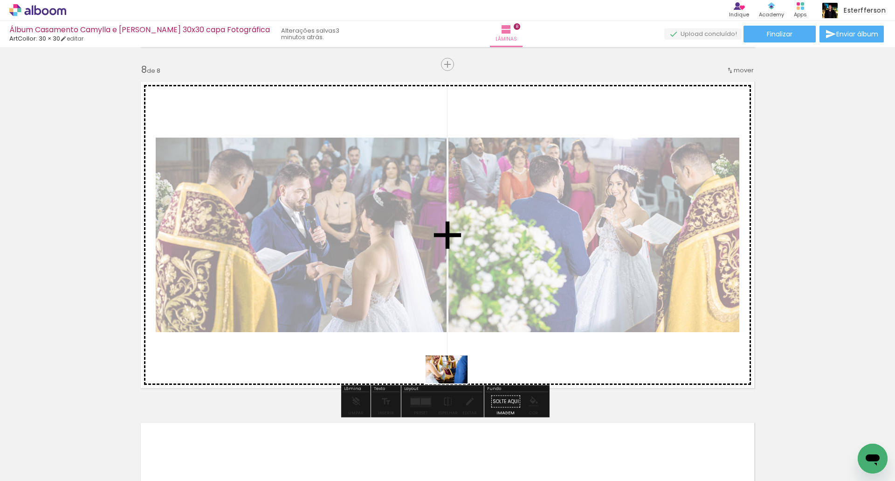
drag, startPoint x: 473, startPoint y: 423, endPoint x: 442, endPoint y: 367, distance: 64.2
click at [429, 362] on quentale-workspace at bounding box center [447, 240] width 895 height 481
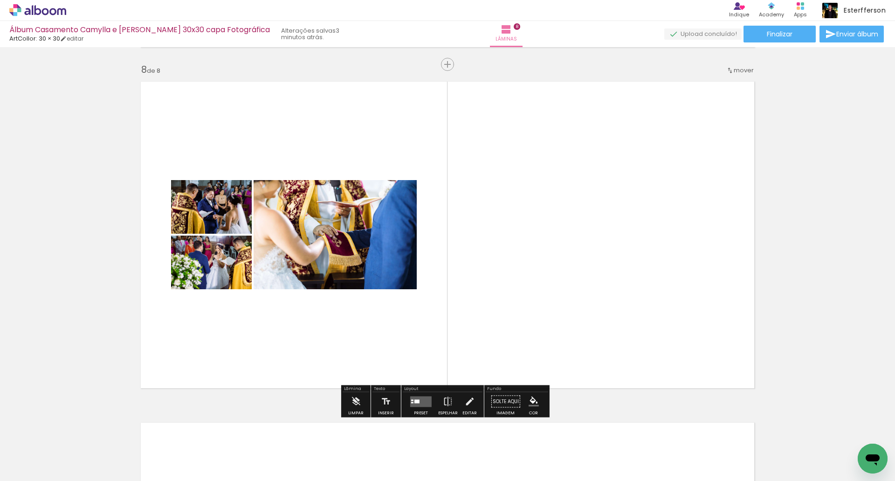
click at [424, 400] on quentale-layouter at bounding box center [420, 401] width 21 height 11
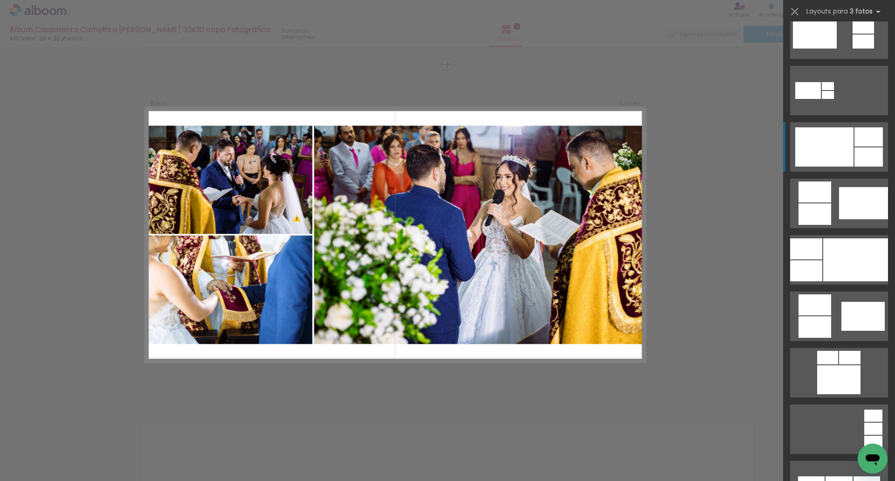
scroll to position [420, 0]
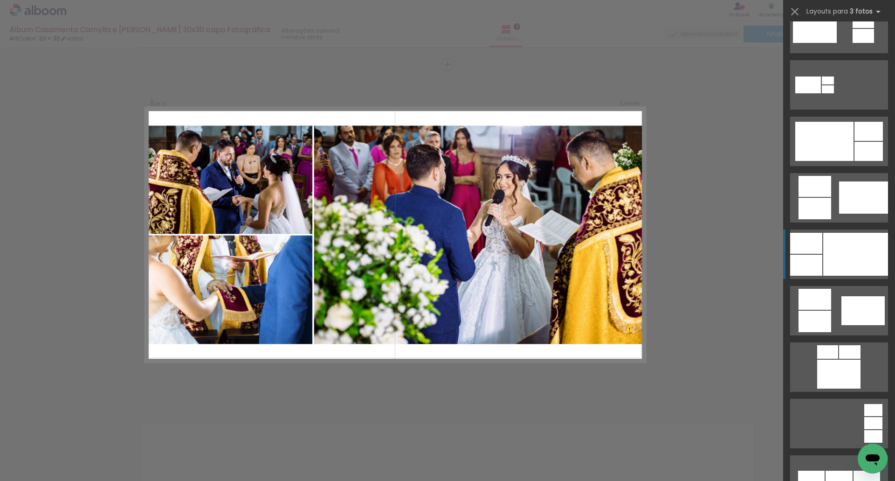
click at [843, 247] on div at bounding box center [855, 254] width 65 height 43
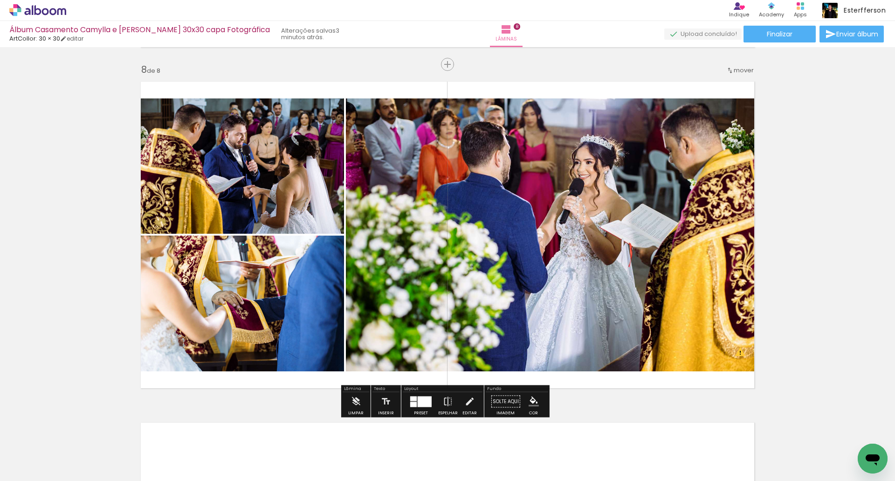
drag, startPoint x: 259, startPoint y: 311, endPoint x: 447, endPoint y: 248, distance: 198.1
click at [0, 0] on slot at bounding box center [0, 0] width 0 height 0
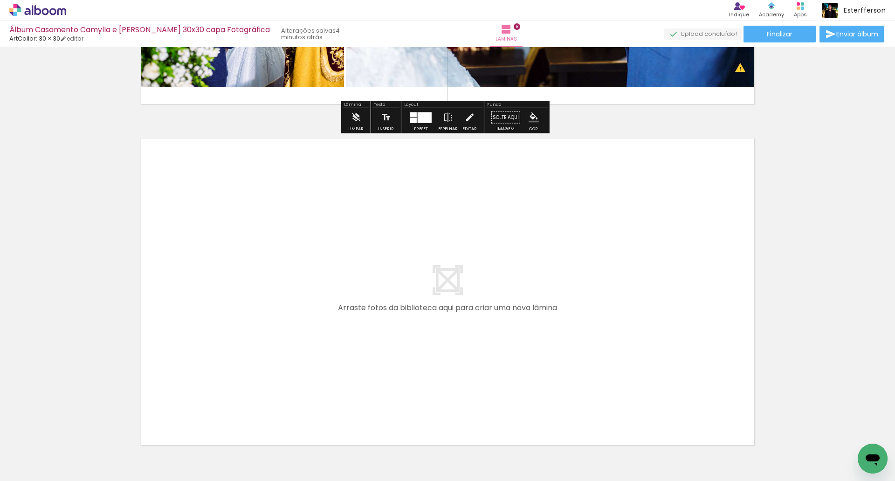
scroll to position [2728, 0]
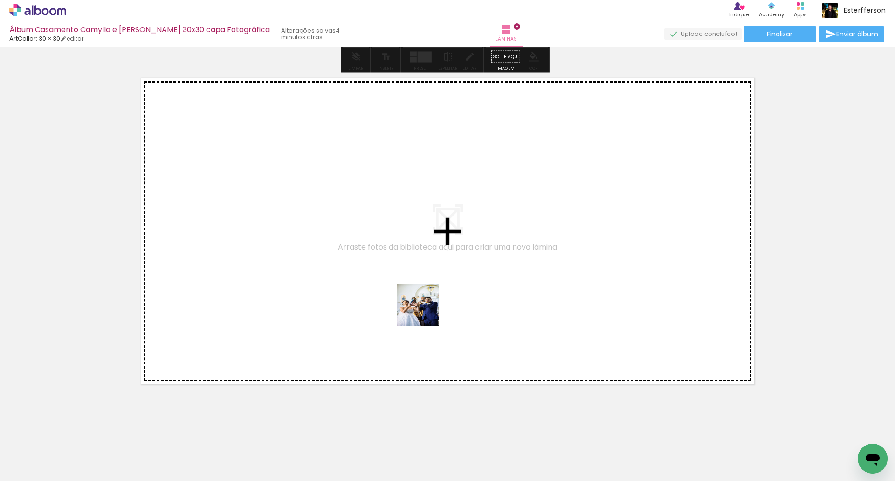
drag, startPoint x: 543, startPoint y: 452, endPoint x: 303, endPoint y: 255, distance: 310.6
click at [303, 255] on quentale-workspace at bounding box center [447, 240] width 895 height 481
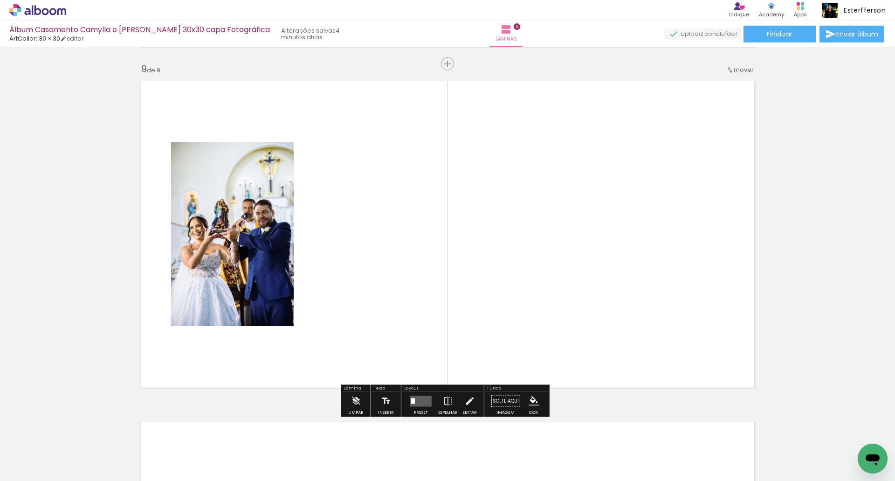
scroll to position [2724, 0]
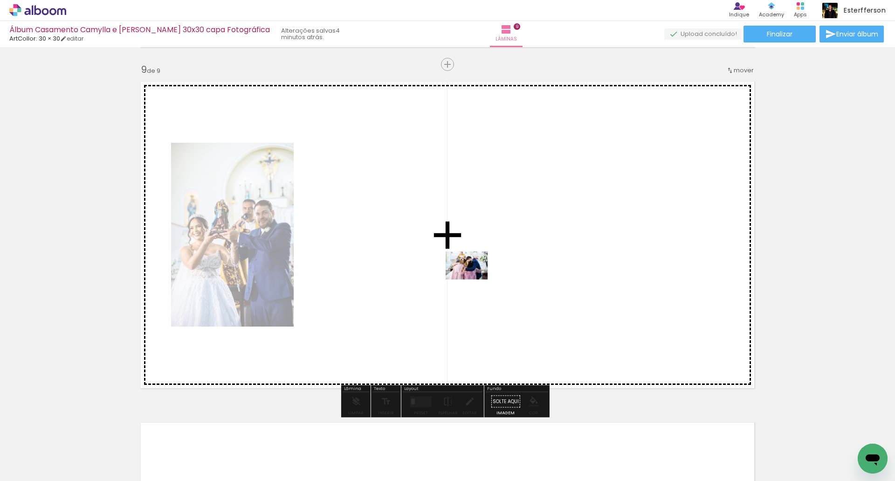
drag, startPoint x: 597, startPoint y: 448, endPoint x: 468, endPoint y: 273, distance: 216.8
click at [468, 273] on quentale-workspace at bounding box center [447, 240] width 895 height 481
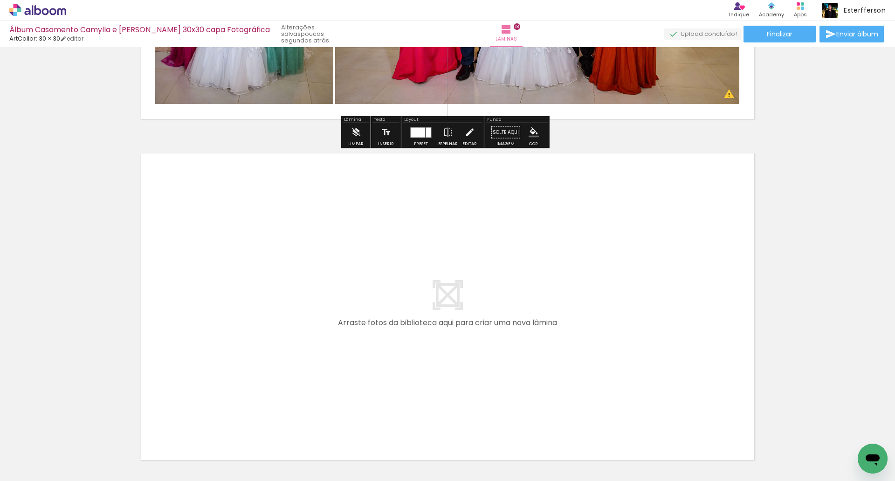
scroll to position [6135, 0]
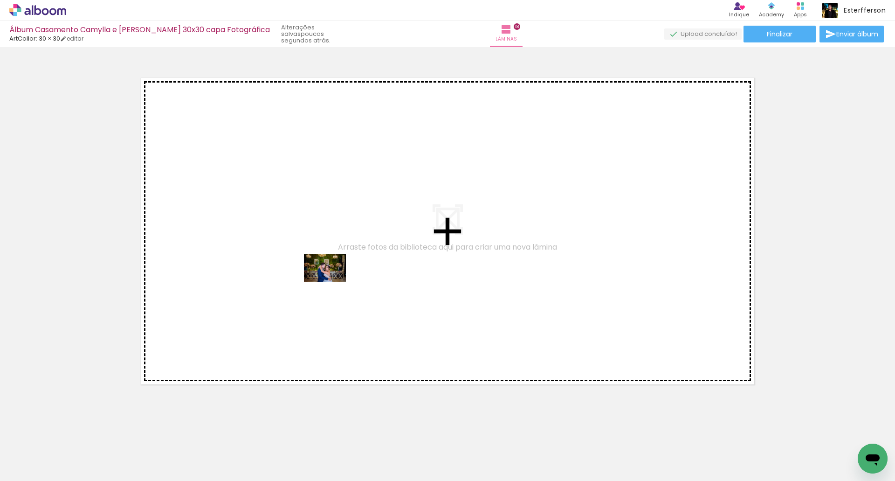
drag, startPoint x: 346, startPoint y: 457, endPoint x: 331, endPoint y: 281, distance: 176.3
click at [331, 281] on quentale-workspace at bounding box center [447, 240] width 895 height 481
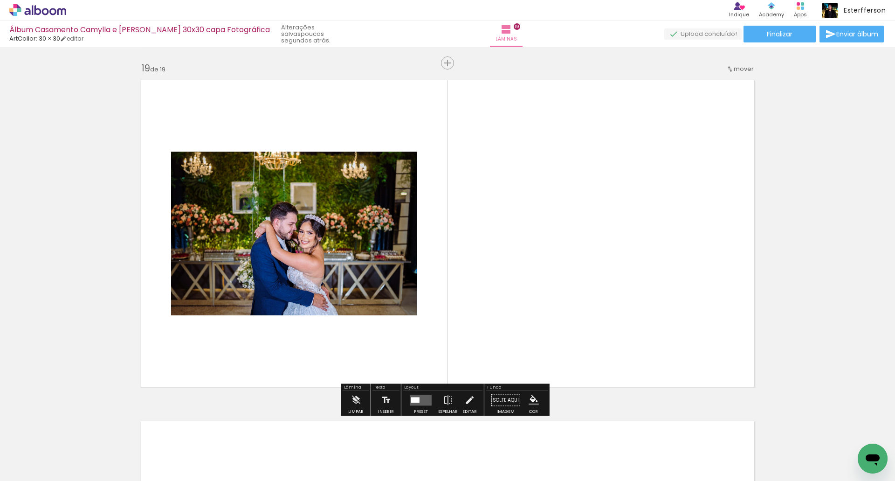
scroll to position [6132, 0]
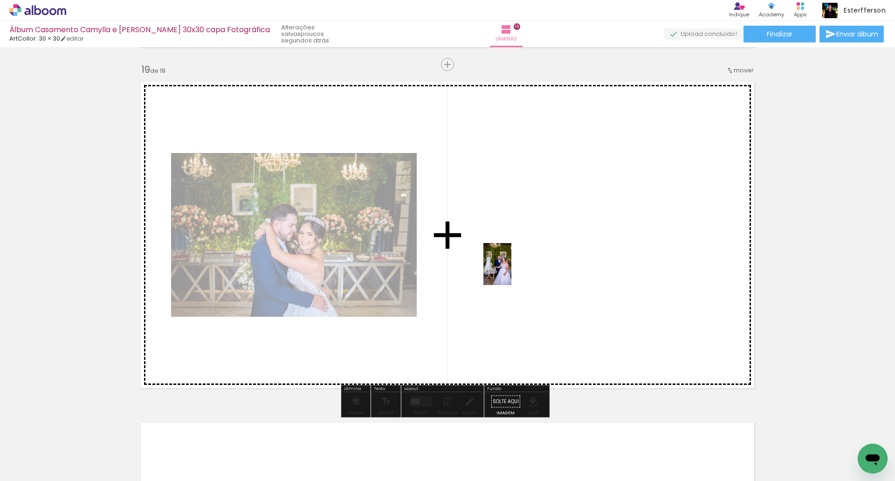
drag, startPoint x: 396, startPoint y: 454, endPoint x: 744, endPoint y: 467, distance: 348.5
click at [512, 271] on quentale-workspace at bounding box center [447, 240] width 895 height 481
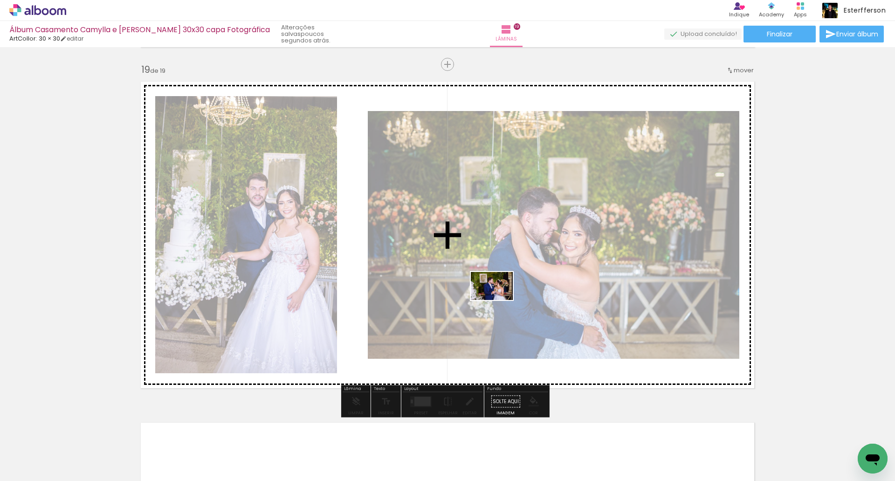
drag, startPoint x: 665, startPoint y: 378, endPoint x: 499, endPoint y: 300, distance: 183.5
click at [499, 300] on quentale-workspace at bounding box center [447, 240] width 895 height 481
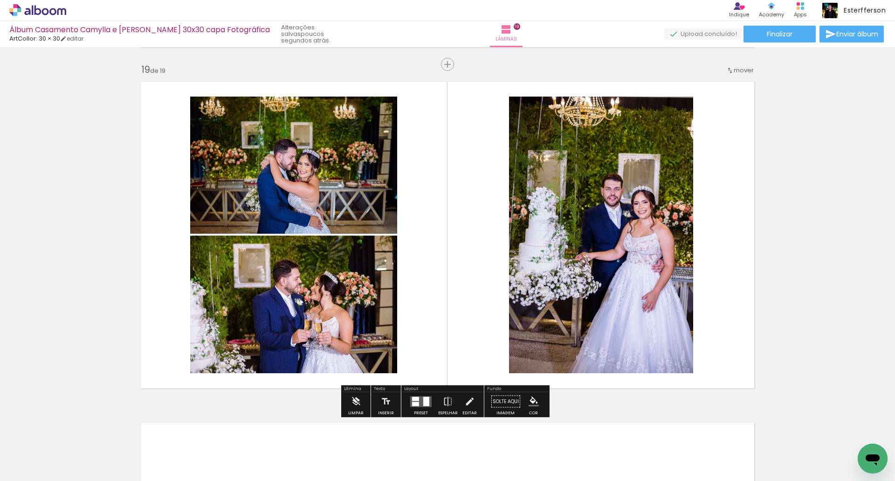
drag, startPoint x: 416, startPoint y: 407, endPoint x: 698, endPoint y: 256, distance: 320.1
click at [416, 406] on div at bounding box center [420, 401] width 25 height 19
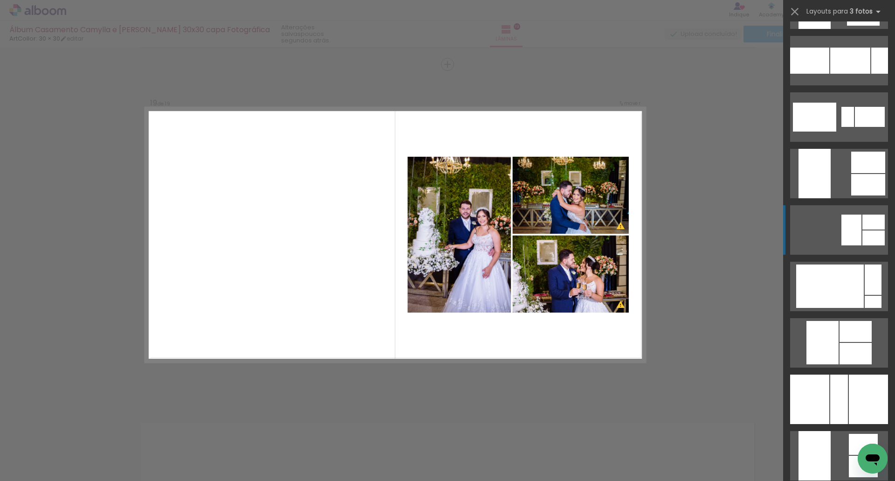
scroll to position [1212, 0]
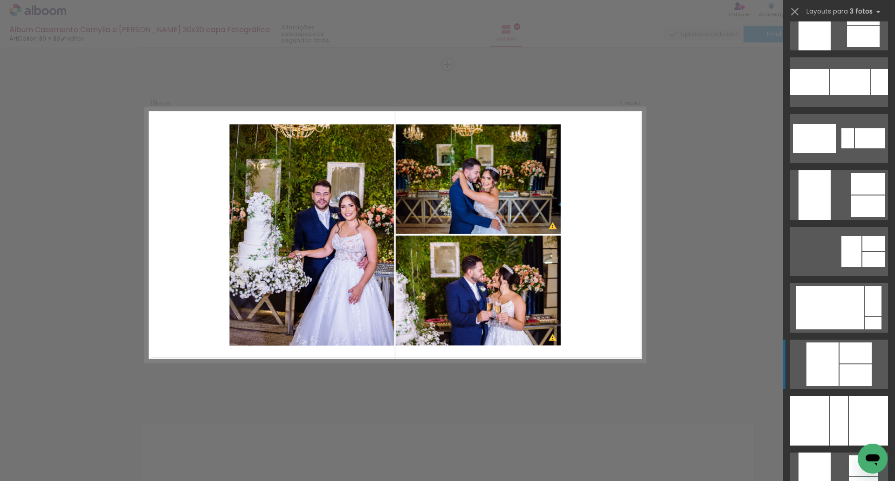
click at [844, 364] on div at bounding box center [856, 374] width 32 height 21
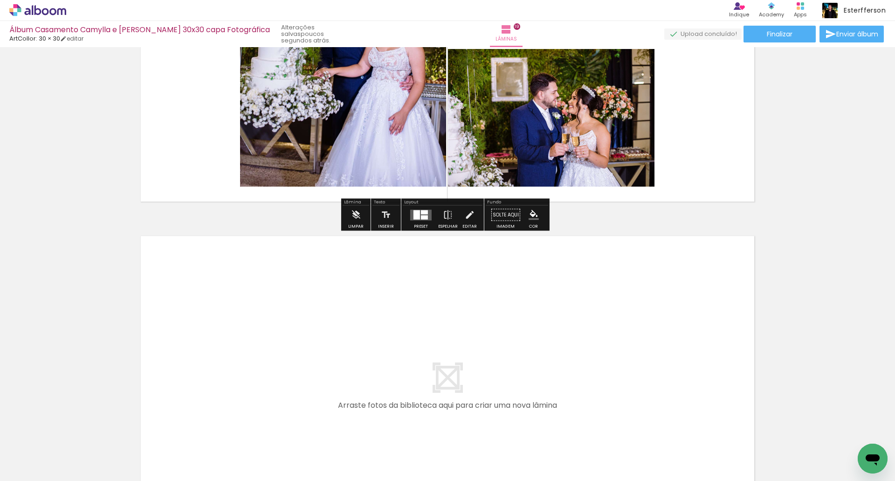
scroll to position [6458, 0]
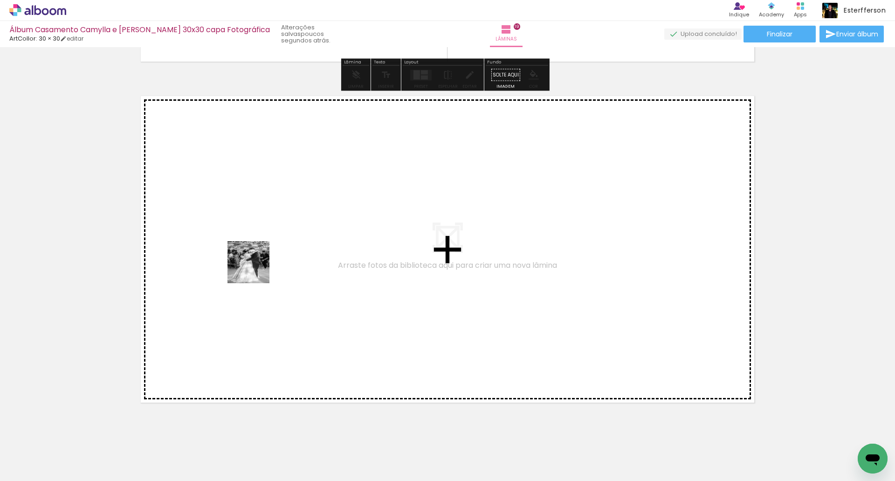
drag, startPoint x: 229, startPoint y: 376, endPoint x: 255, endPoint y: 267, distance: 112.3
click at [255, 267] on quentale-workspace at bounding box center [447, 240] width 895 height 481
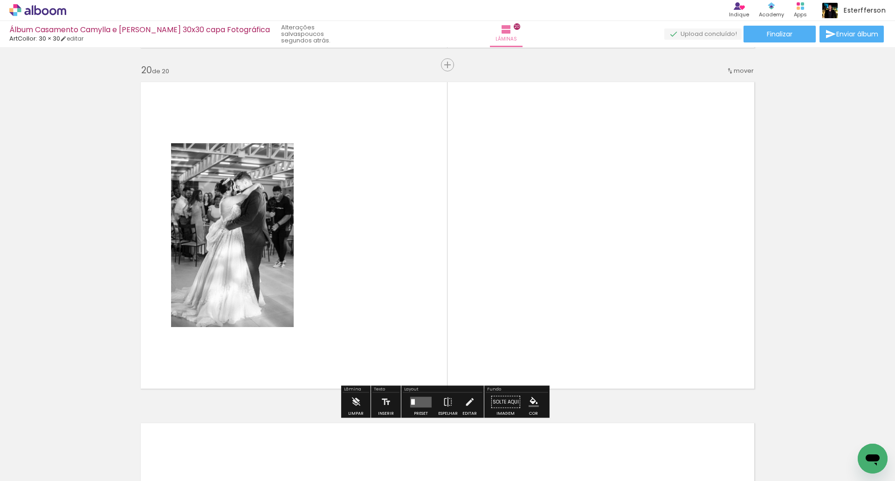
scroll to position [6472, 0]
drag, startPoint x: 811, startPoint y: 451, endPoint x: 394, endPoint y: 244, distance: 465.5
click at [394, 244] on quentale-workspace at bounding box center [447, 240] width 895 height 481
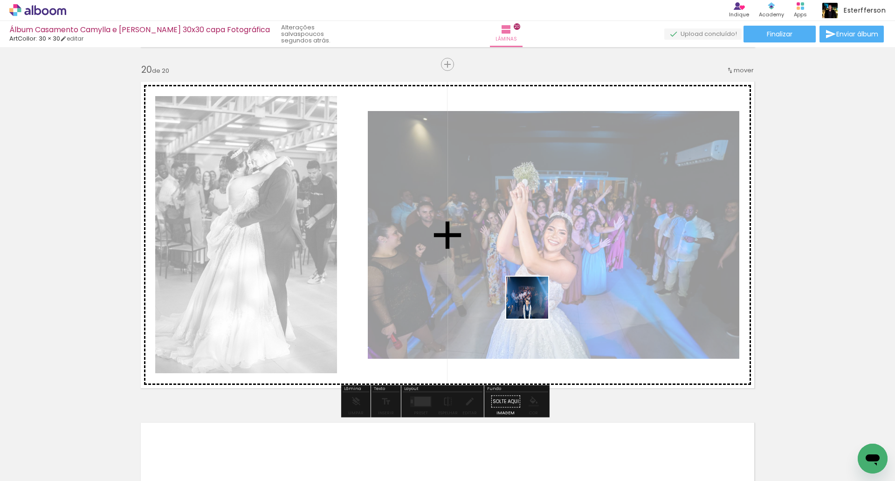
drag, startPoint x: 834, startPoint y: 436, endPoint x: 434, endPoint y: 279, distance: 430.1
click at [448, 281] on quentale-workspace at bounding box center [447, 240] width 895 height 481
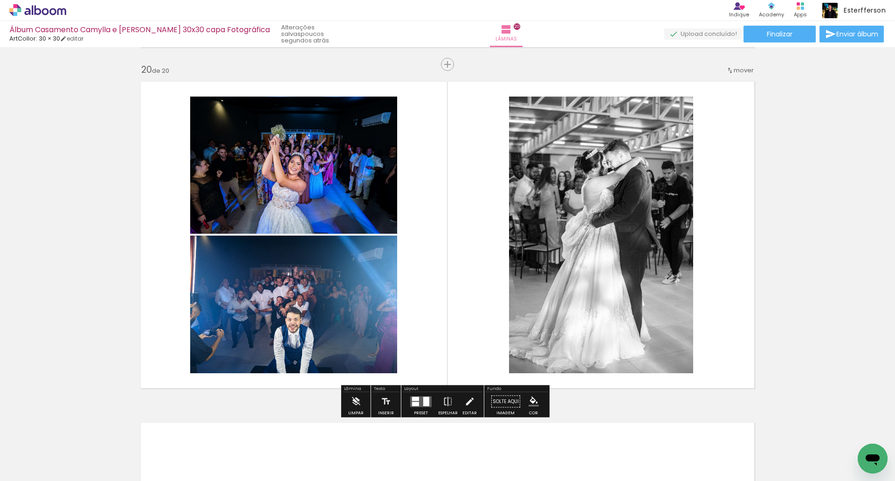
click at [418, 399] on quentale-layouter at bounding box center [420, 401] width 21 height 11
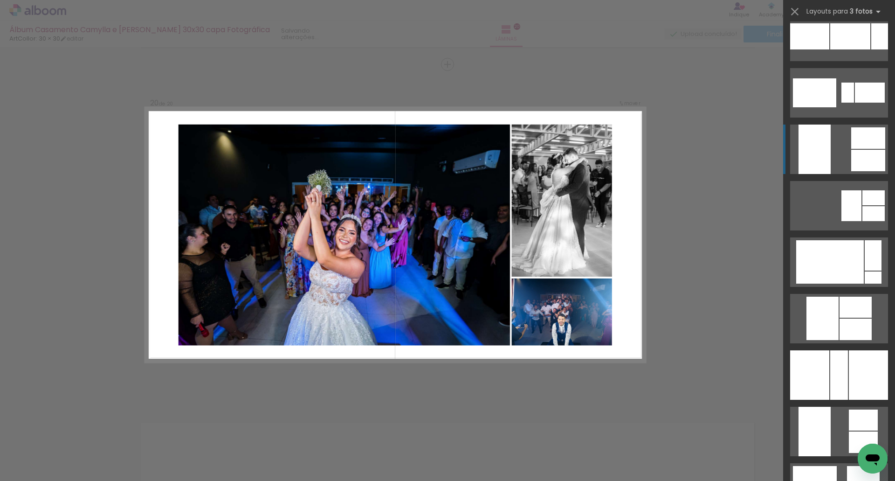
scroll to position [1305, 0]
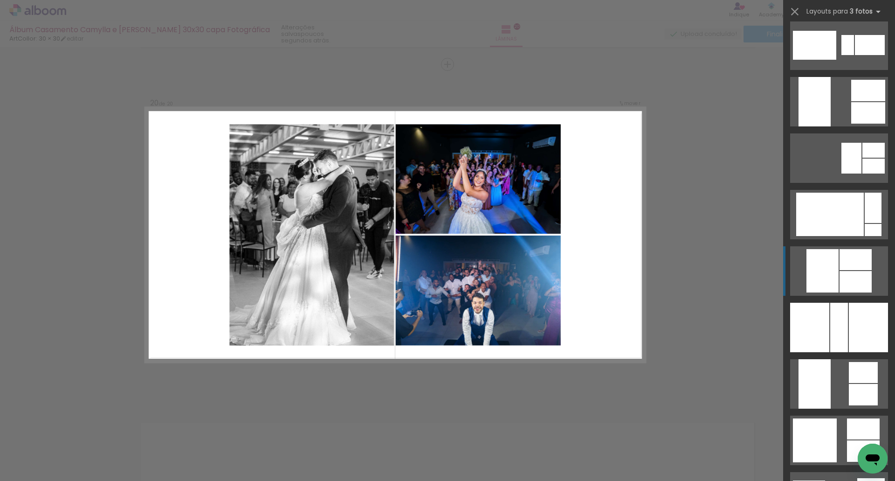
click at [840, 262] on div at bounding box center [856, 259] width 32 height 21
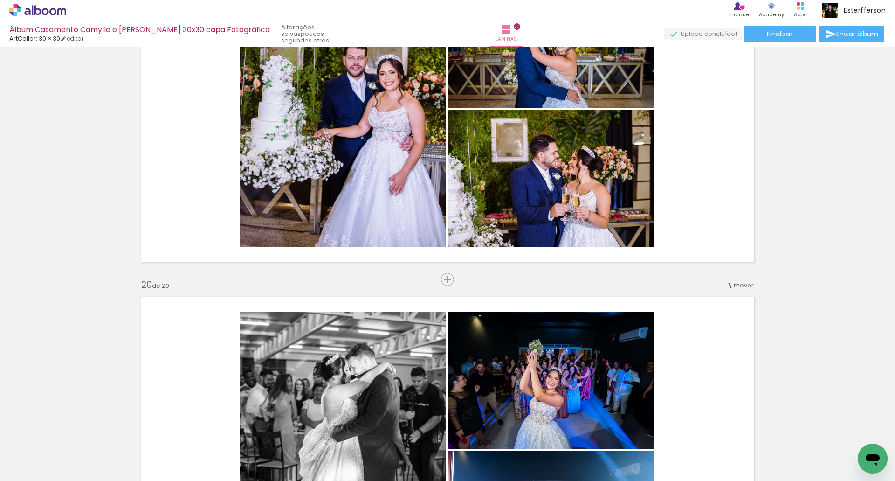
scroll to position [6233, 0]
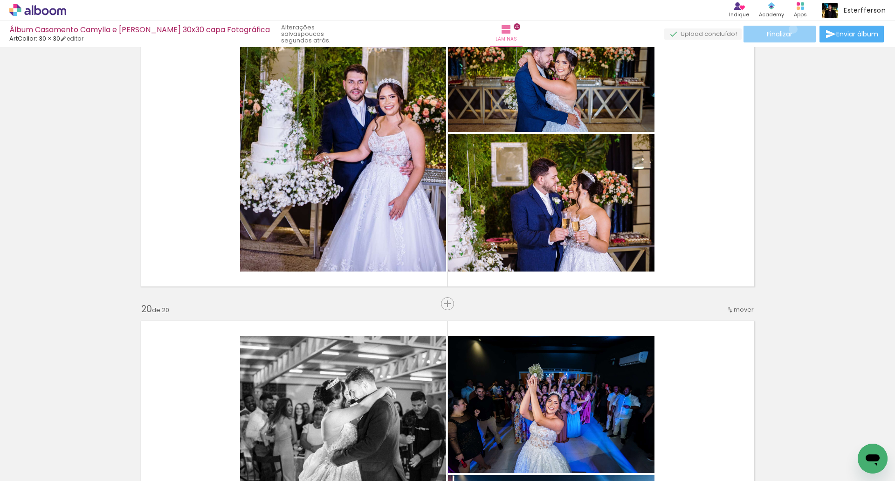
click at [790, 29] on paper-button "Finalizar" at bounding box center [780, 34] width 72 height 17
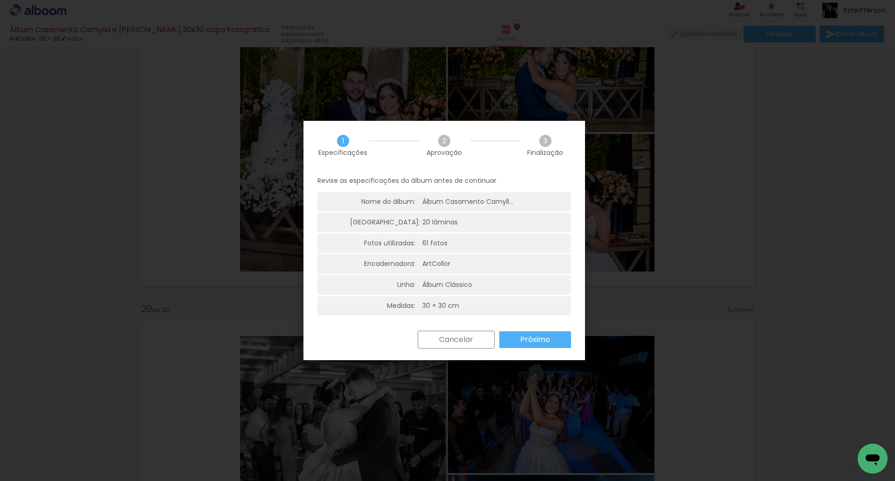
click at [0, 0] on slot "Próximo" at bounding box center [0, 0] width 0 height 0
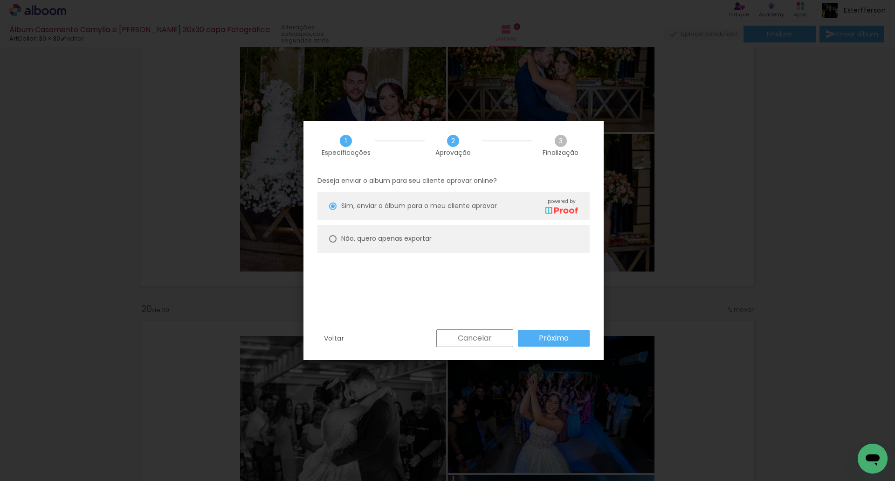
click at [0, 0] on slot "Próximo" at bounding box center [0, 0] width 0 height 0
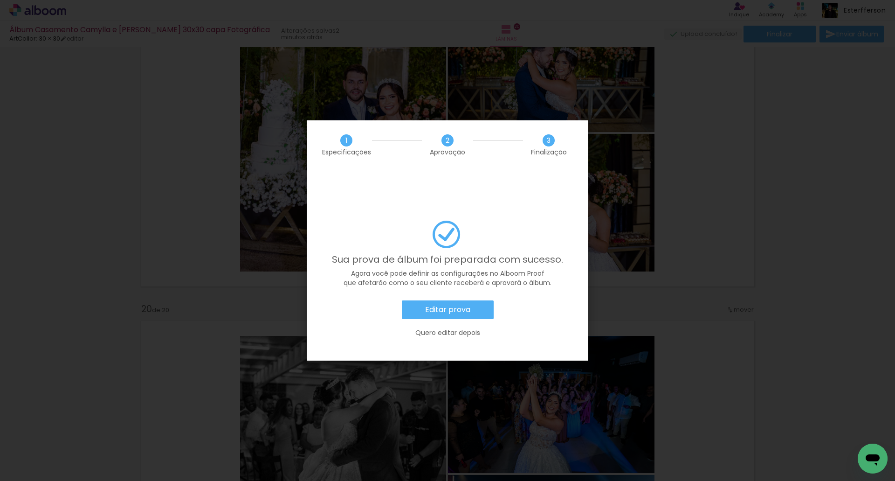
scroll to position [0, 2369]
click at [0, 0] on slot "Editar prova" at bounding box center [0, 0] width 0 height 0
